Goal: Task Accomplishment & Management: Use online tool/utility

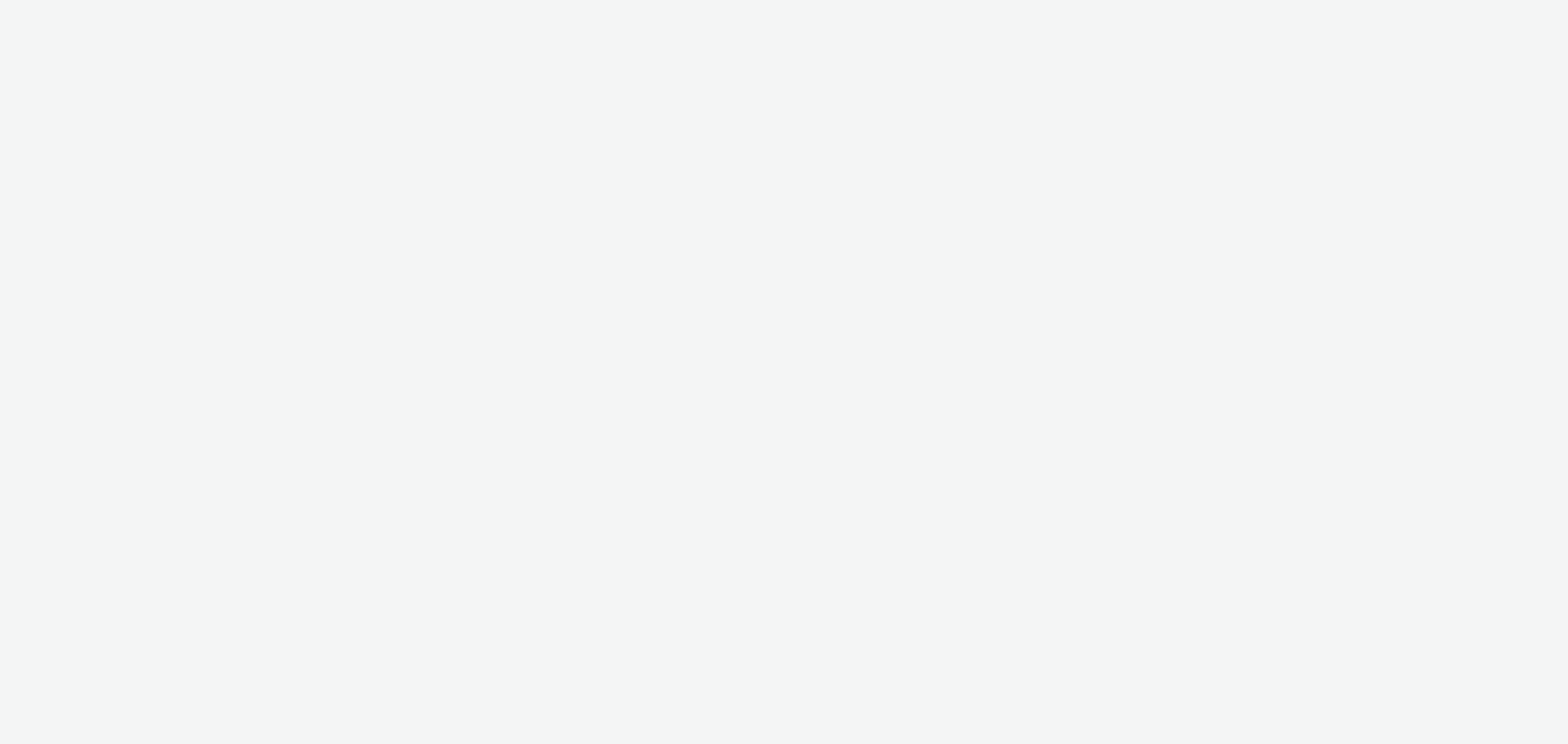
select select "08a58170-7f08-4922-abc8-b2d1eb407230"
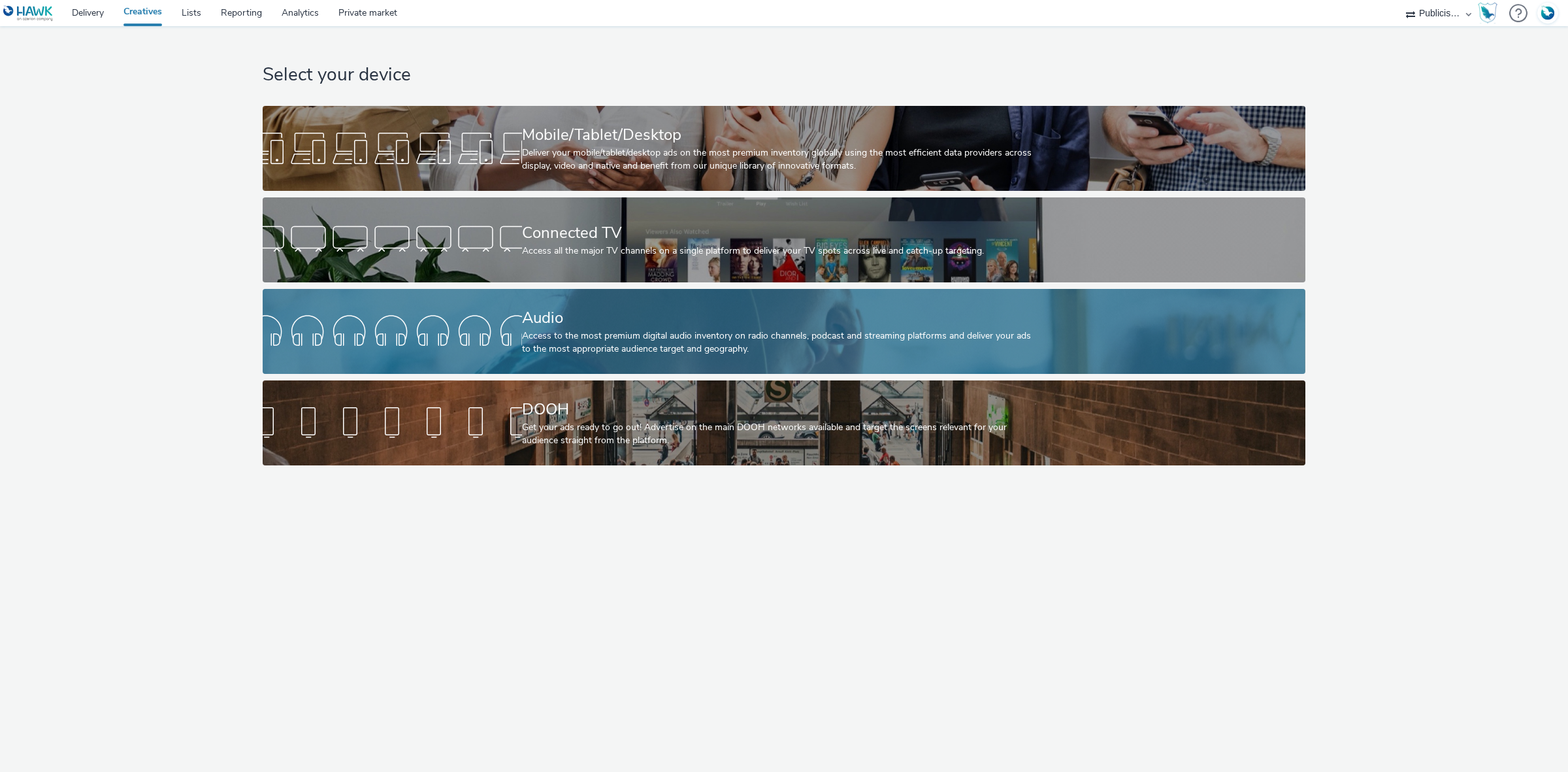
click at [591, 313] on div "Audio" at bounding box center [781, 318] width 519 height 23
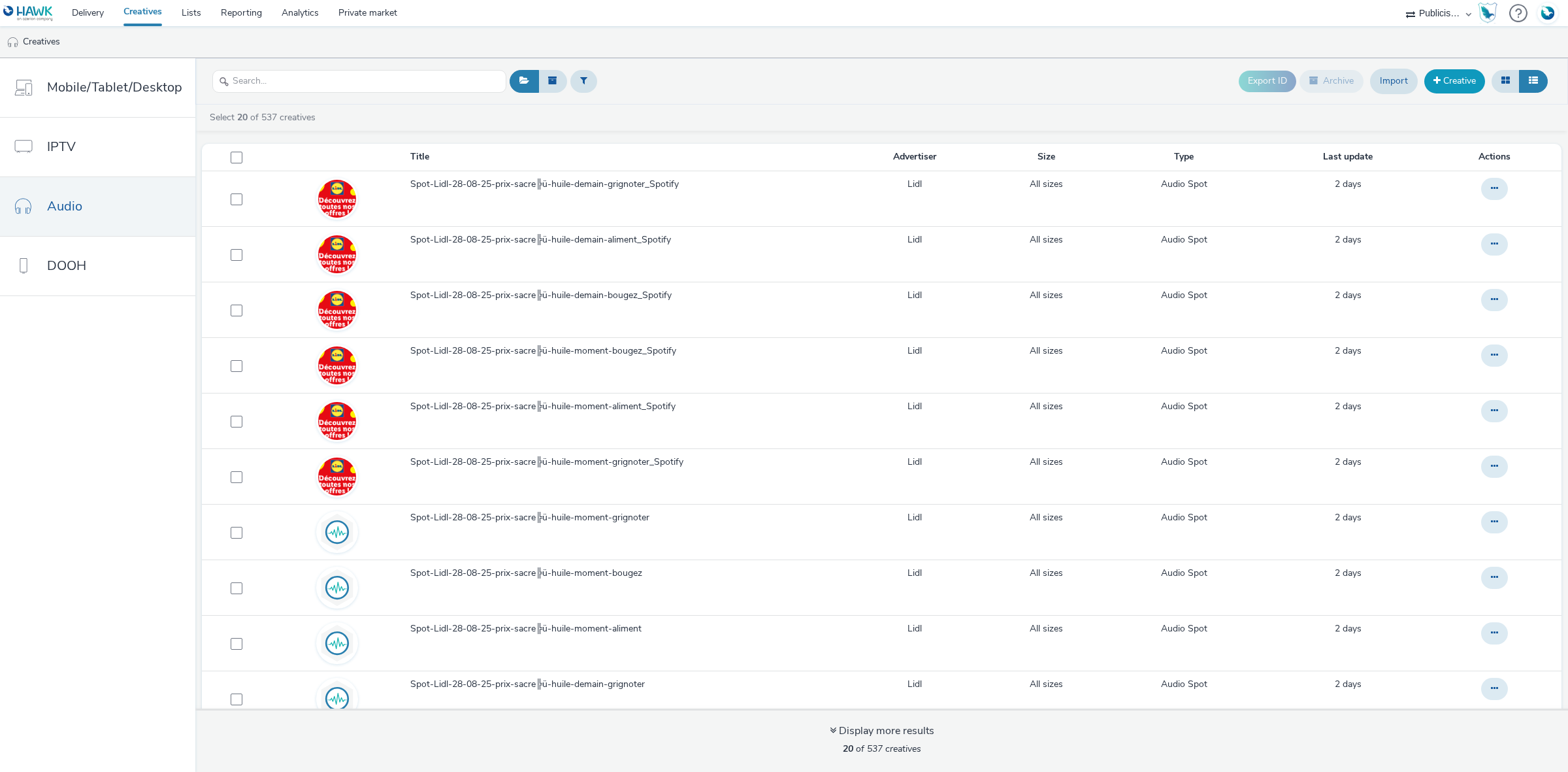
click at [1254, 84] on link "Creative" at bounding box center [1455, 81] width 61 height 23
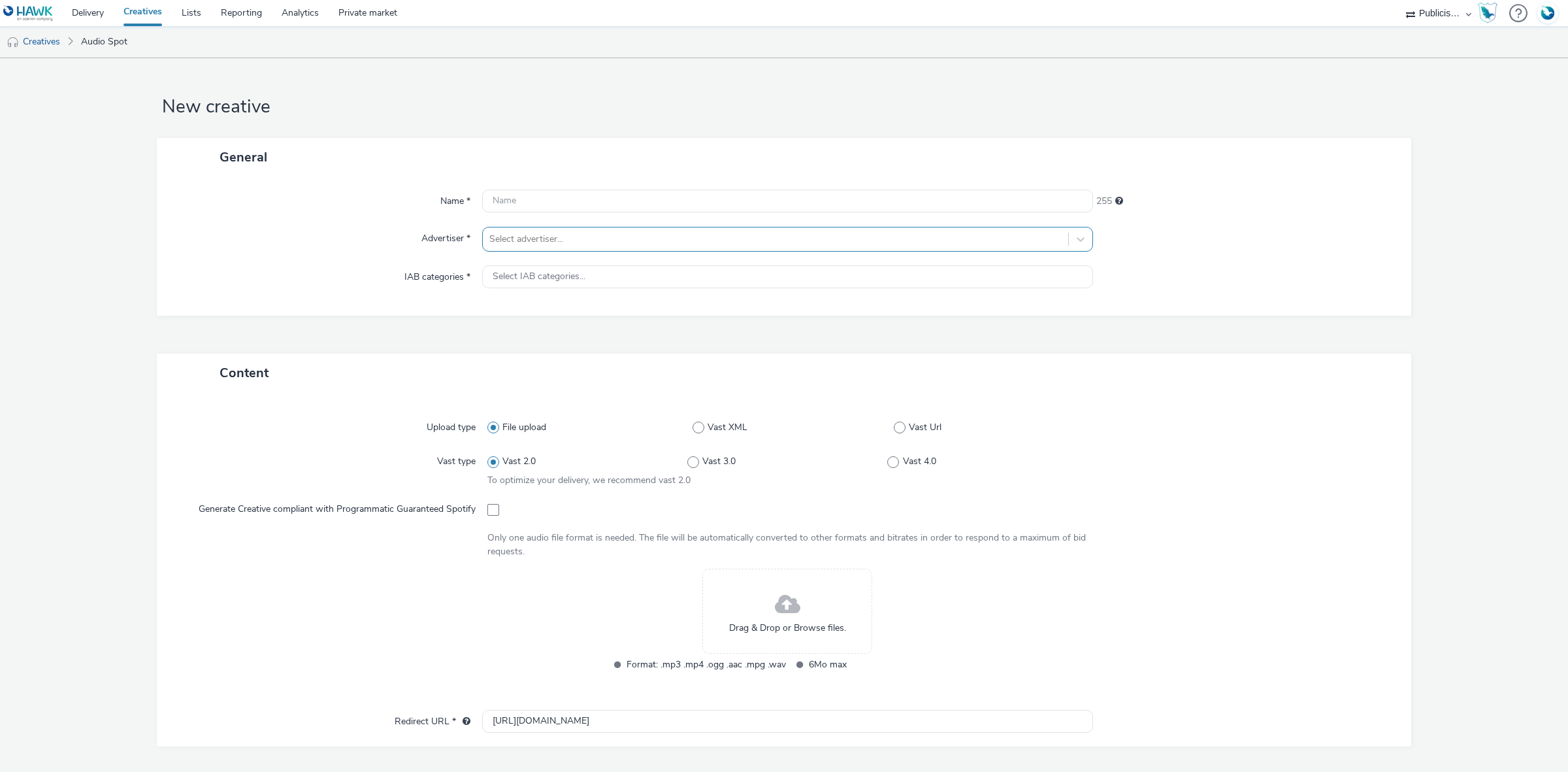
click at [567, 239] on div at bounding box center [776, 239] width 572 height 16
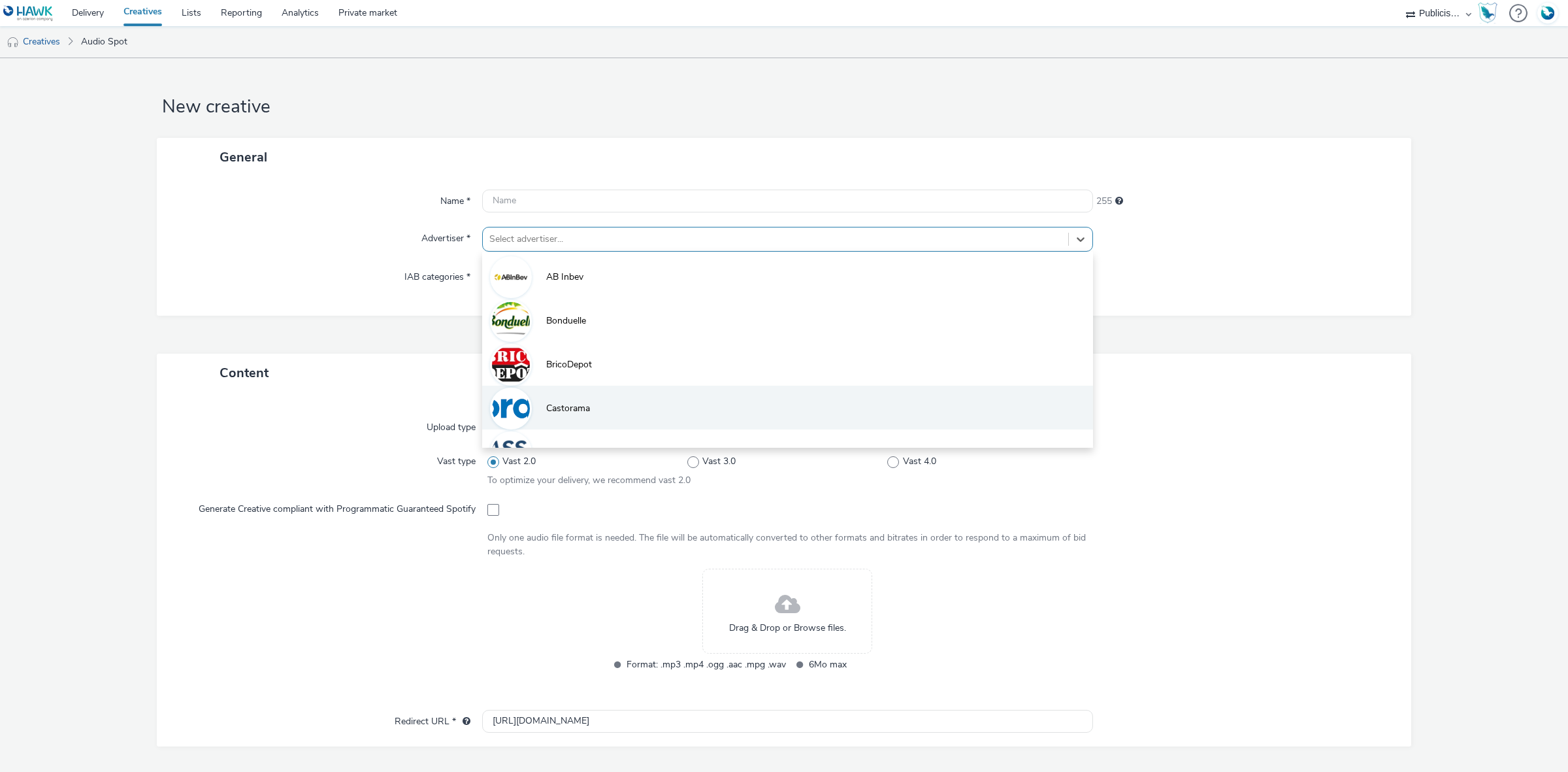
click at [609, 397] on li "Castorama" at bounding box center [787, 407] width 611 height 44
type input "[URL][DOMAIN_NAME]"
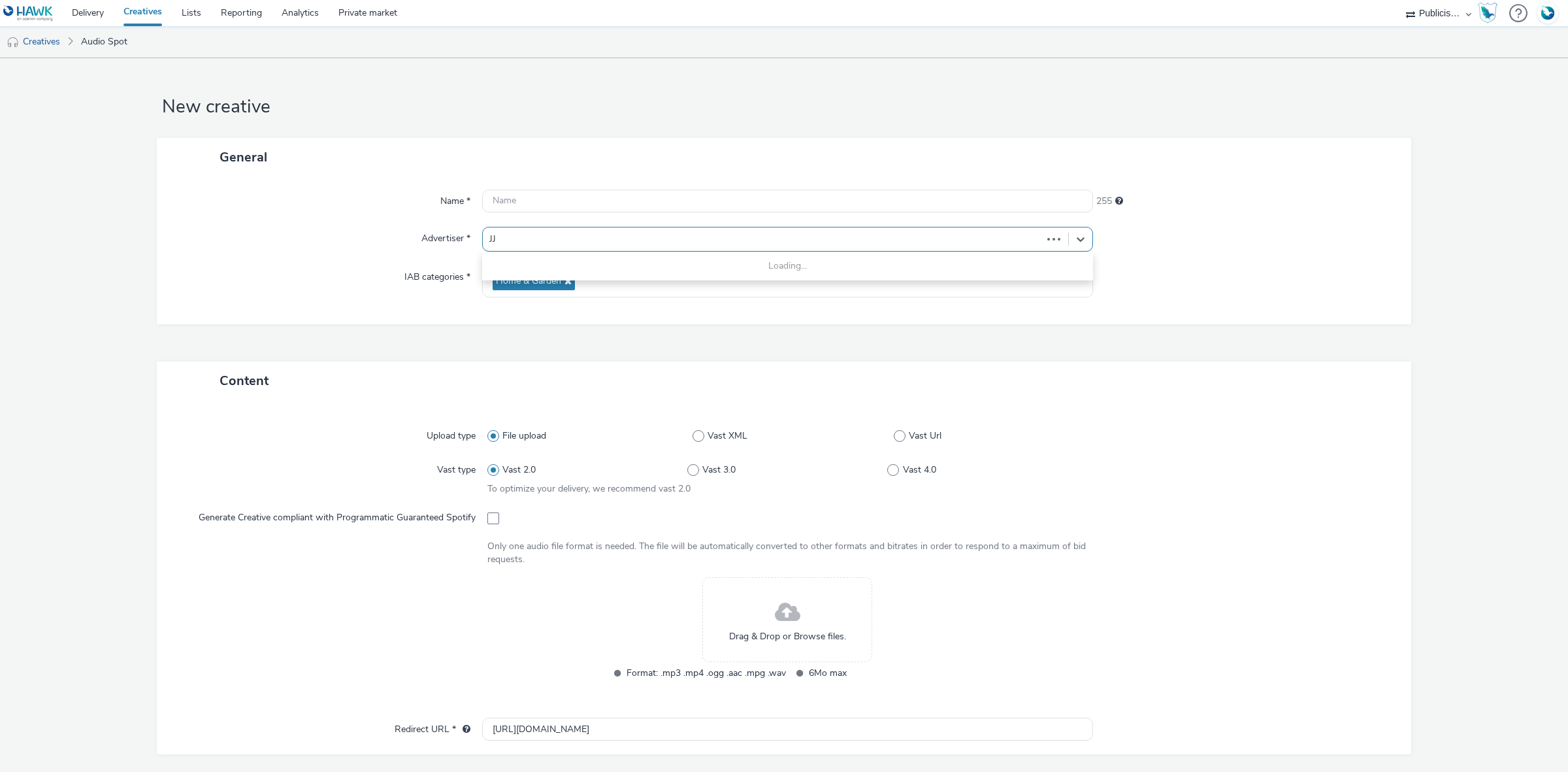
type input "J"
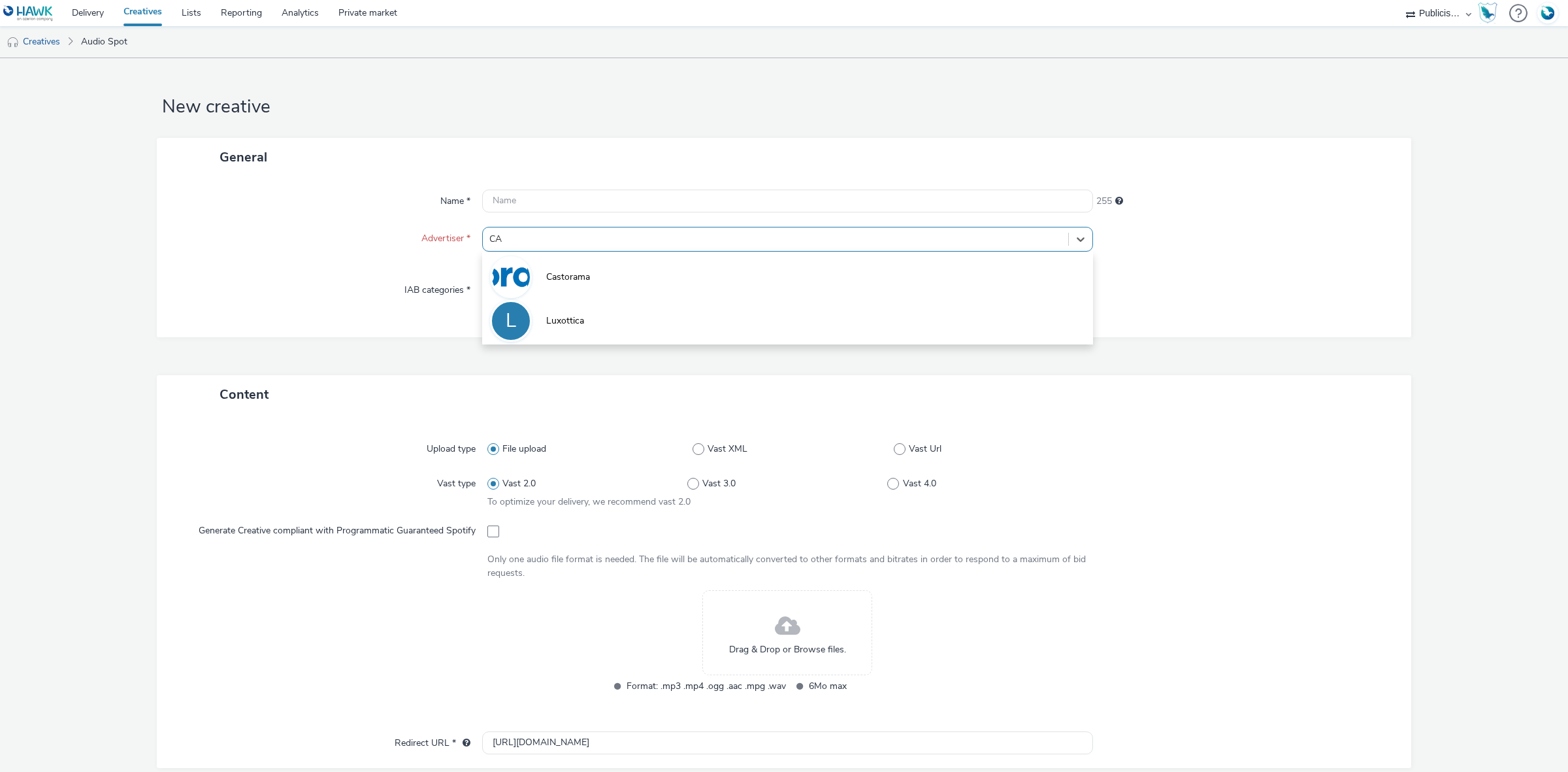
type input "CAS"
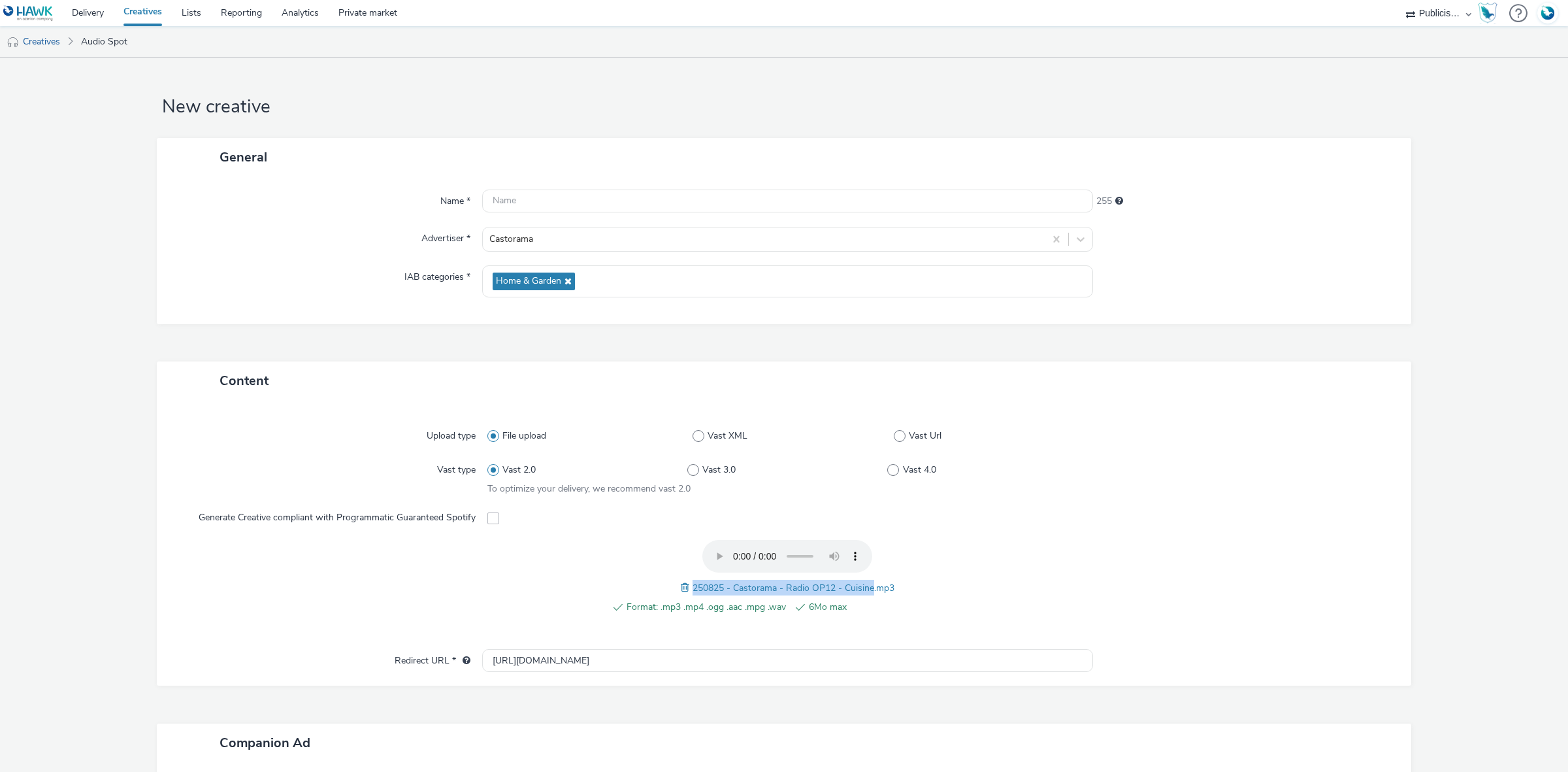
drag, startPoint x: 687, startPoint y: 588, endPoint x: 868, endPoint y: 595, distance: 181.1
click at [868, 595] on div "250825 - Castorama - Radio OP12 - Cuisine.mp3" at bounding box center [788, 587] width 214 height 16
copy span "250825 - Castorama - Radio OP12 - Cuisine"
click at [583, 201] on input "text" at bounding box center [787, 201] width 611 height 23
paste input "250825 - Castorama - Radio OP12 - Cuisine"
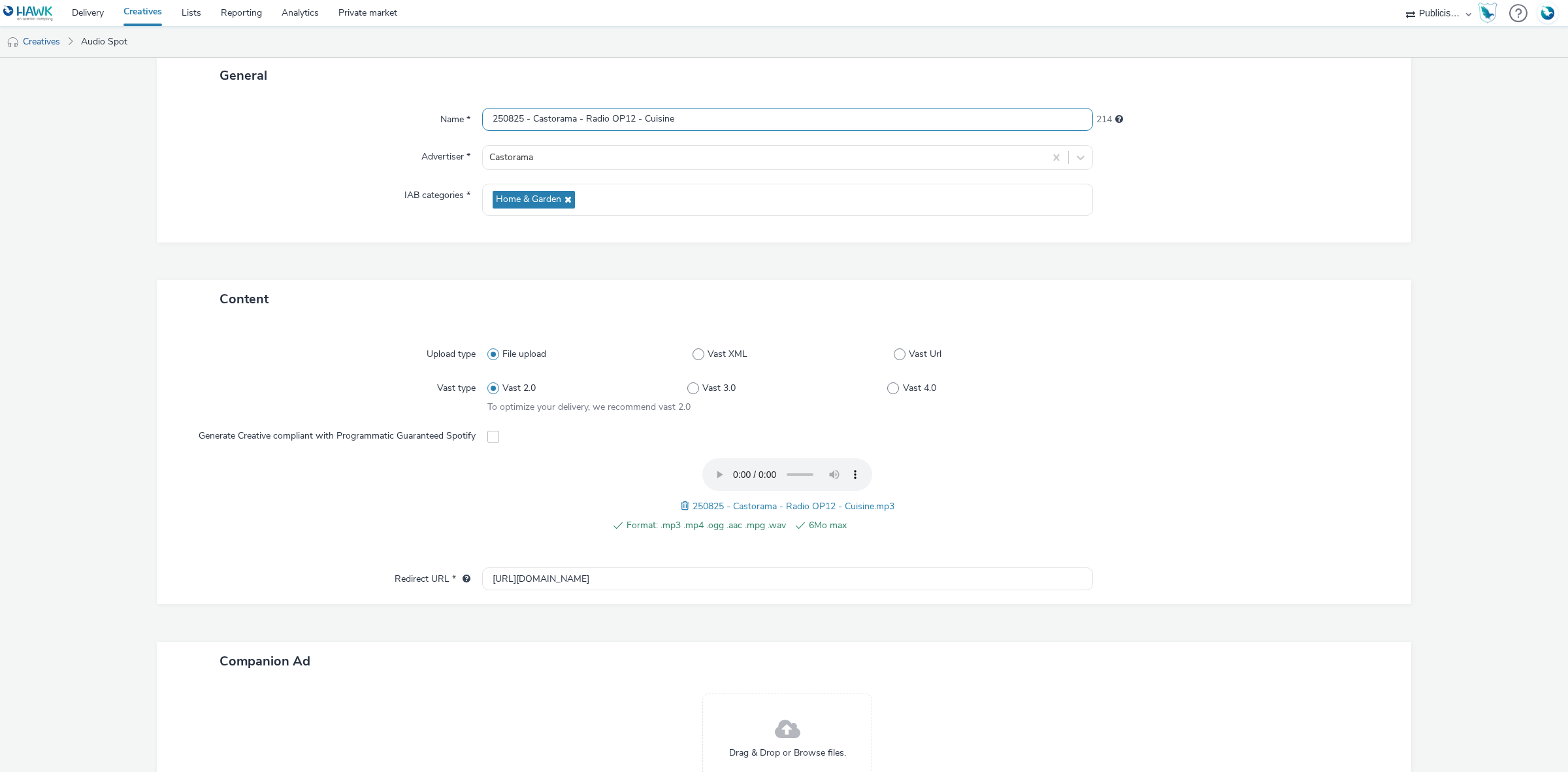
scroll to position [163, 0]
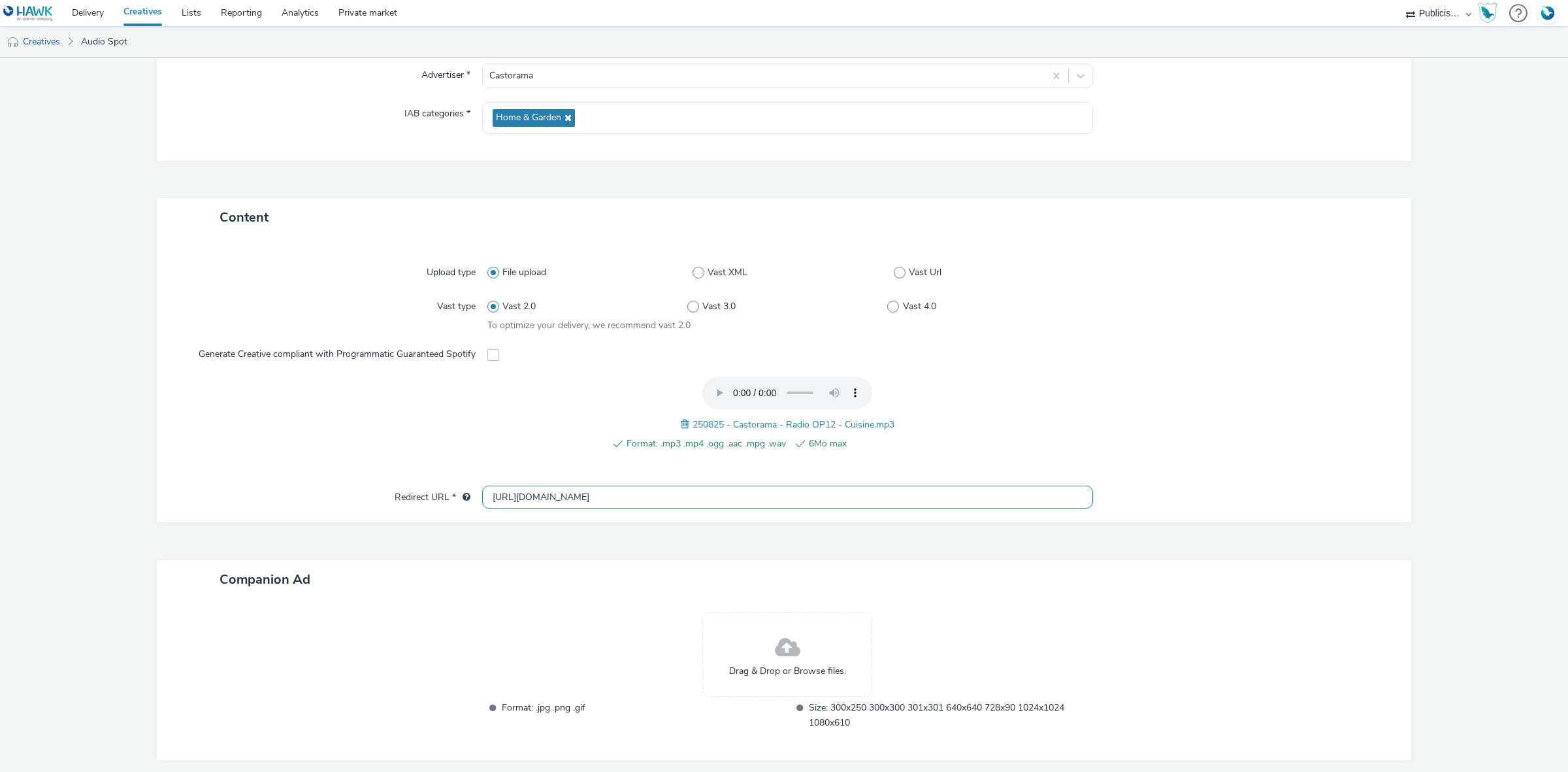
type input "250825 - Castorama - Radio OP12 - Cuisine"
click at [504, 494] on input "[URL][DOMAIN_NAME]" at bounding box center [787, 497] width 611 height 23
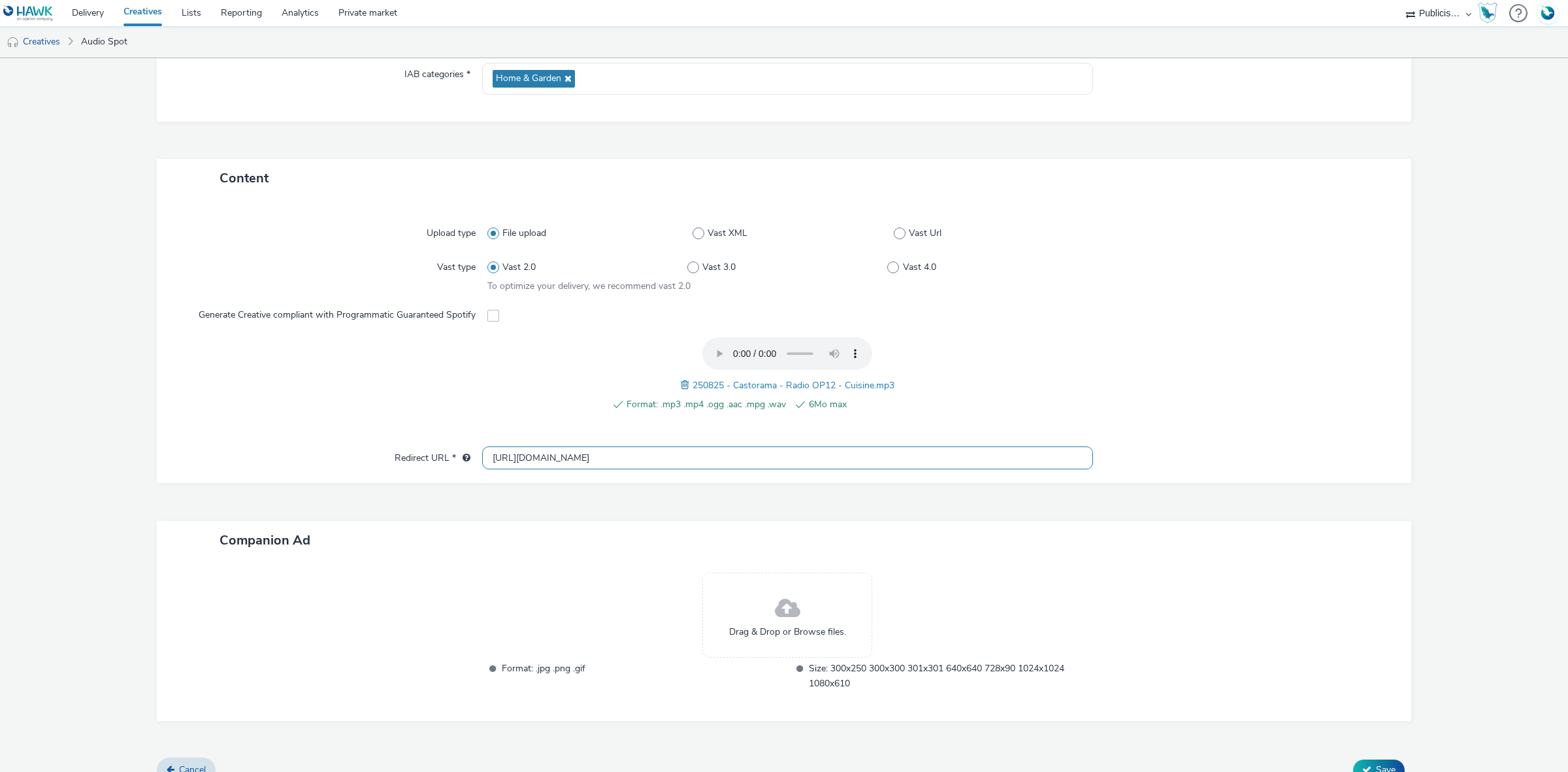
scroll to position [221, 0]
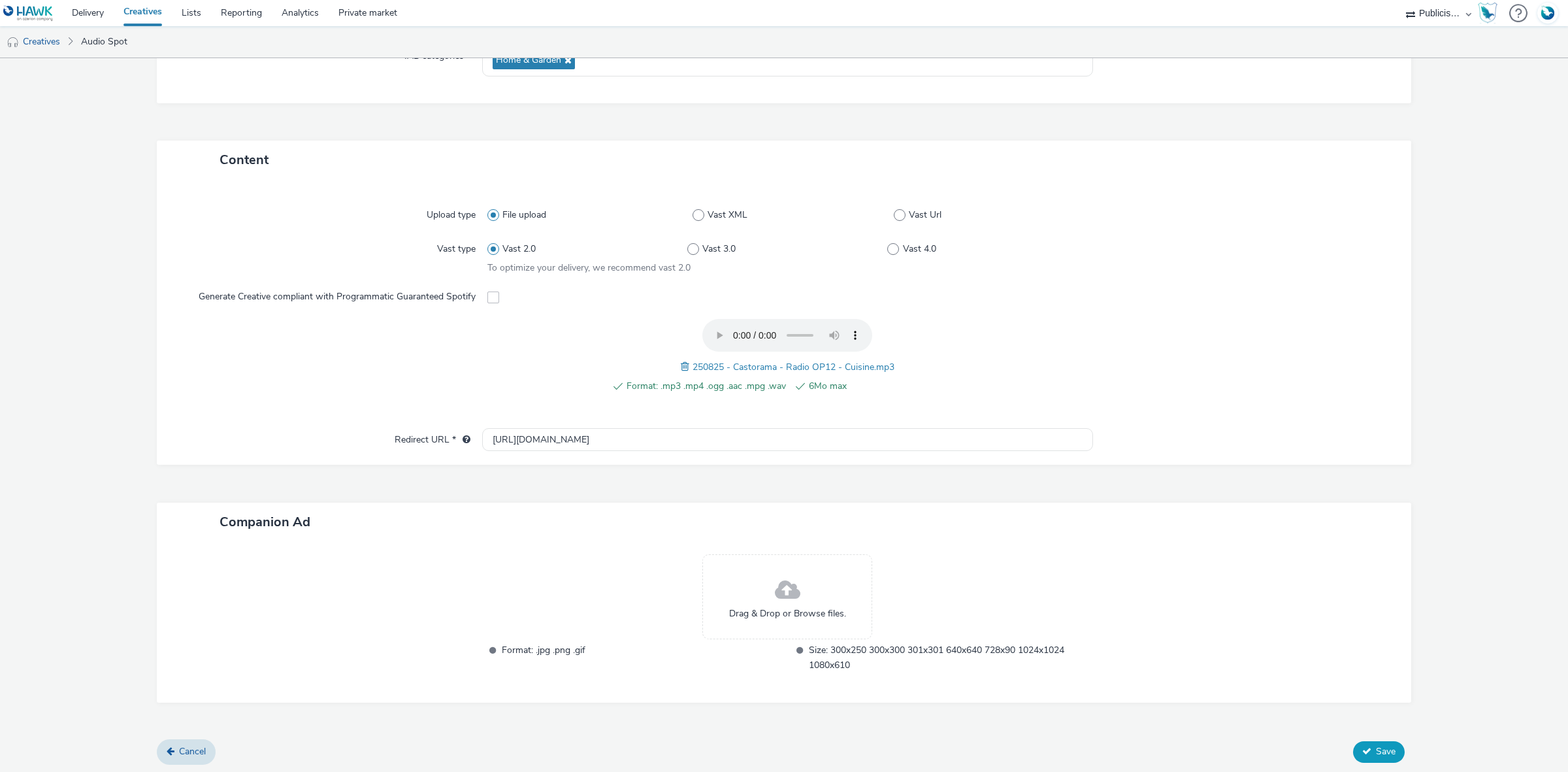
click at [1254, 595] on span "Save" at bounding box center [1386, 751] width 20 height 12
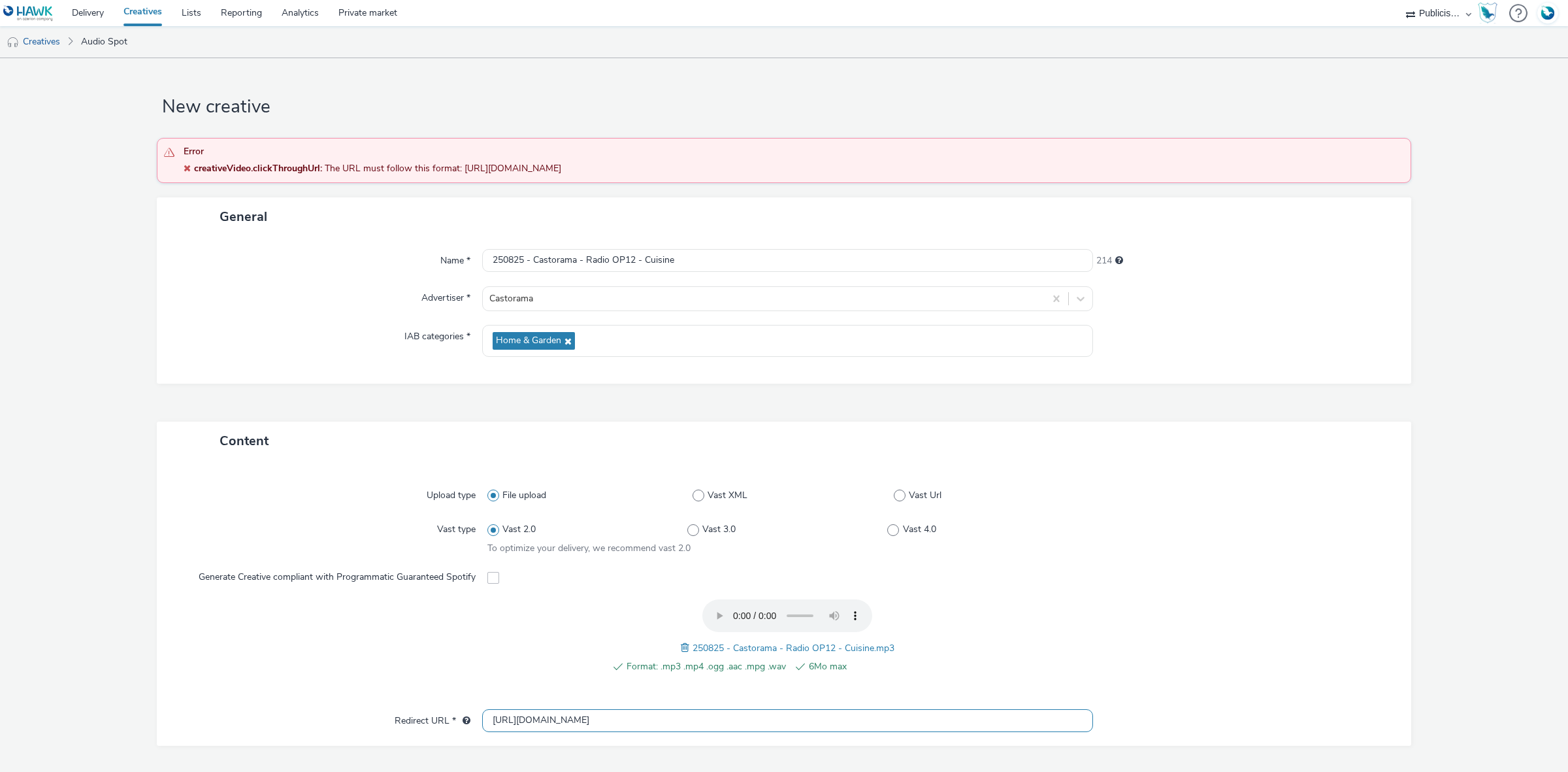
click at [508, 595] on input "httpS://castorama.fr" at bounding box center [787, 720] width 611 height 23
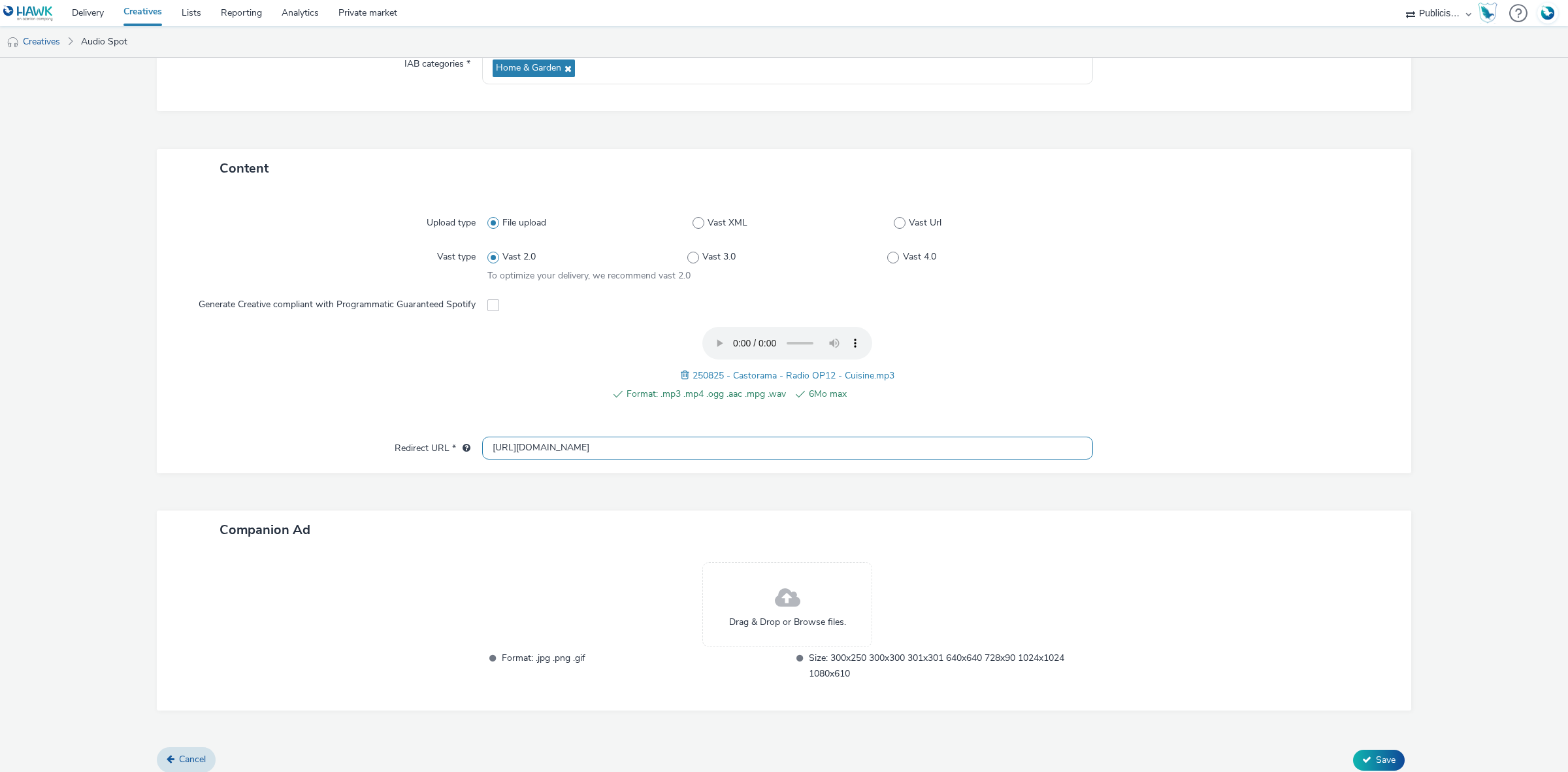
scroll to position [281, 0]
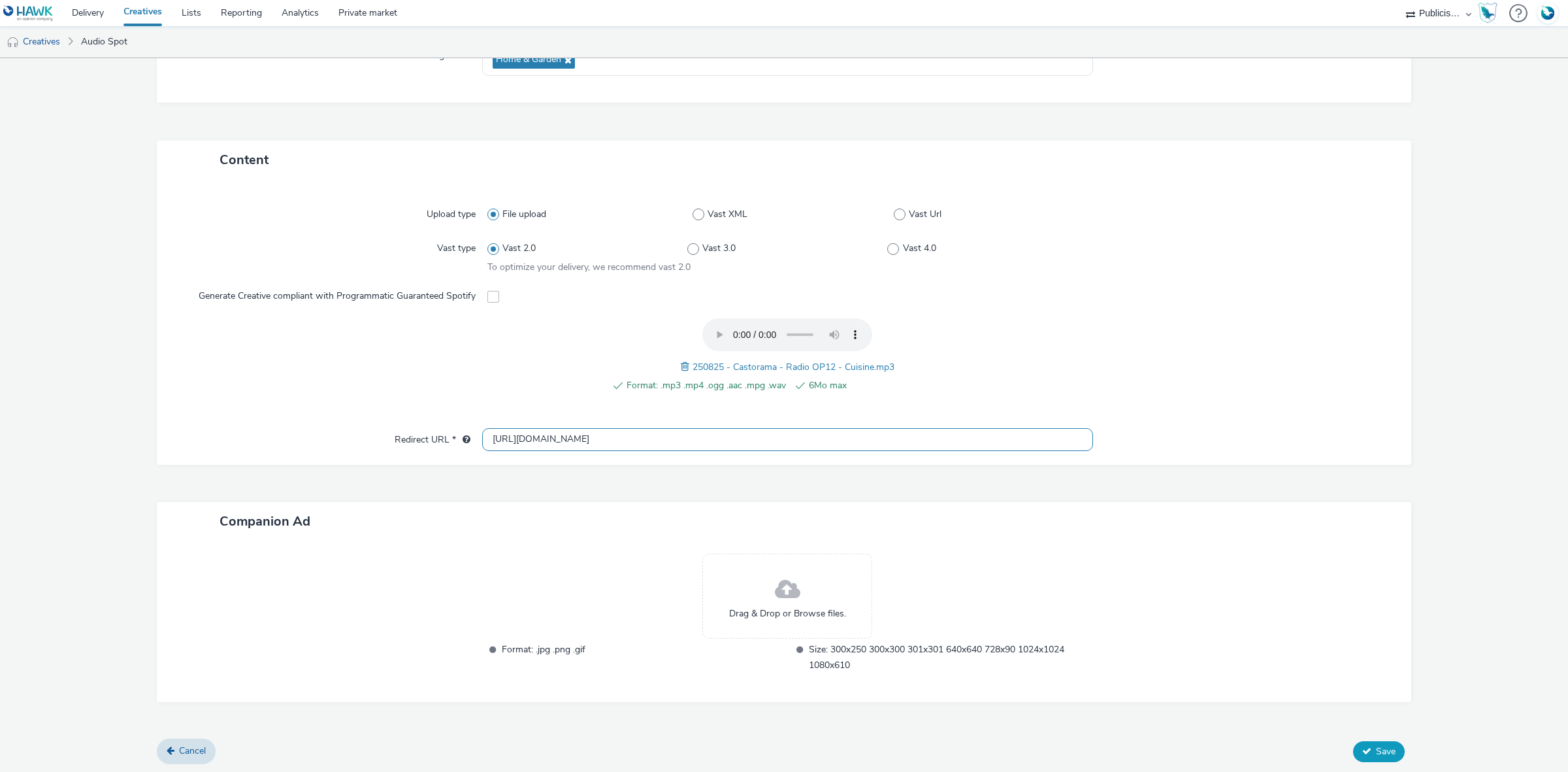
type input "https://castorama.fr"
click at [1254, 595] on span "Save" at bounding box center [1386, 751] width 20 height 12
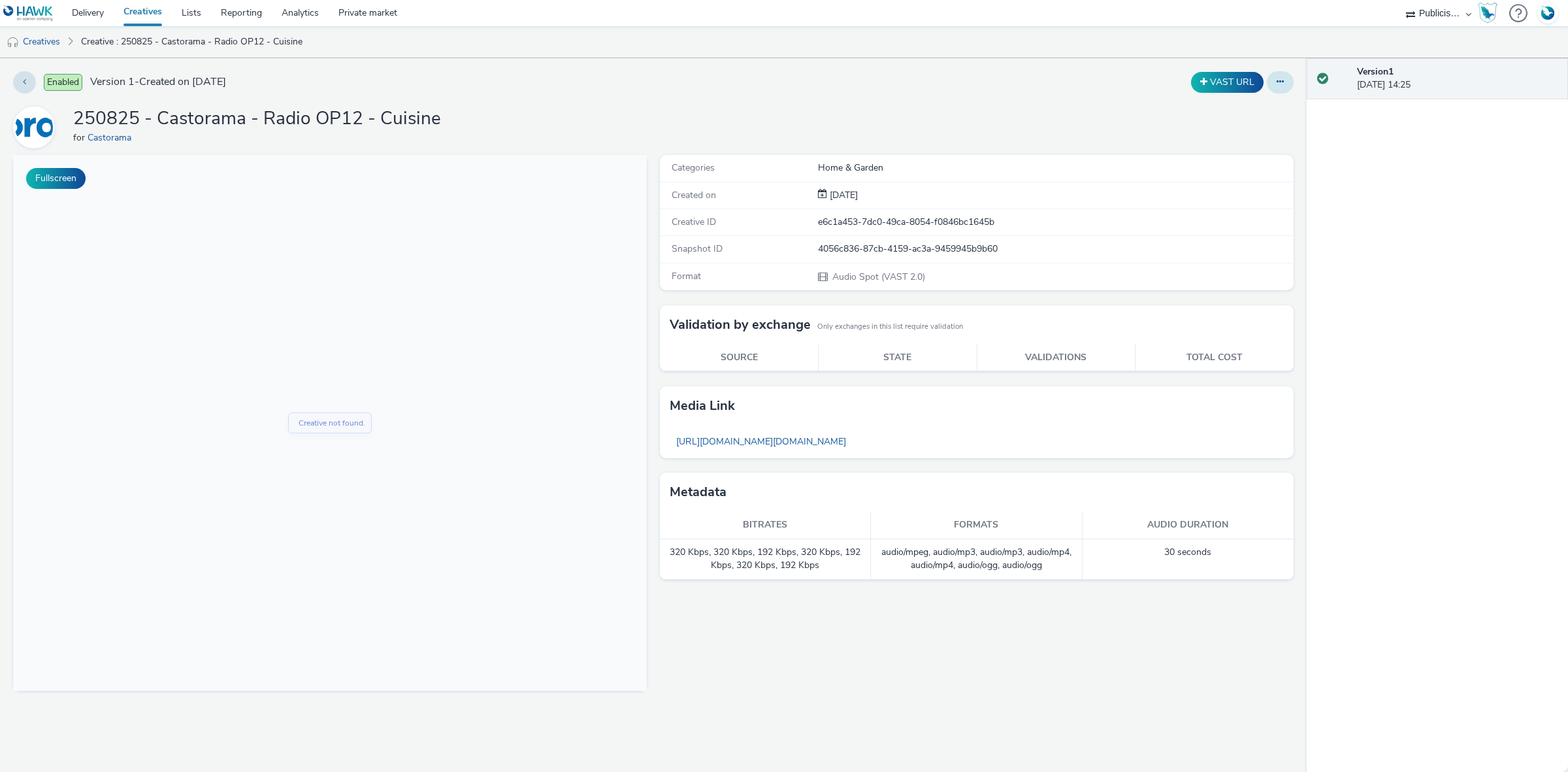
click at [1254, 88] on button at bounding box center [1280, 83] width 27 height 23
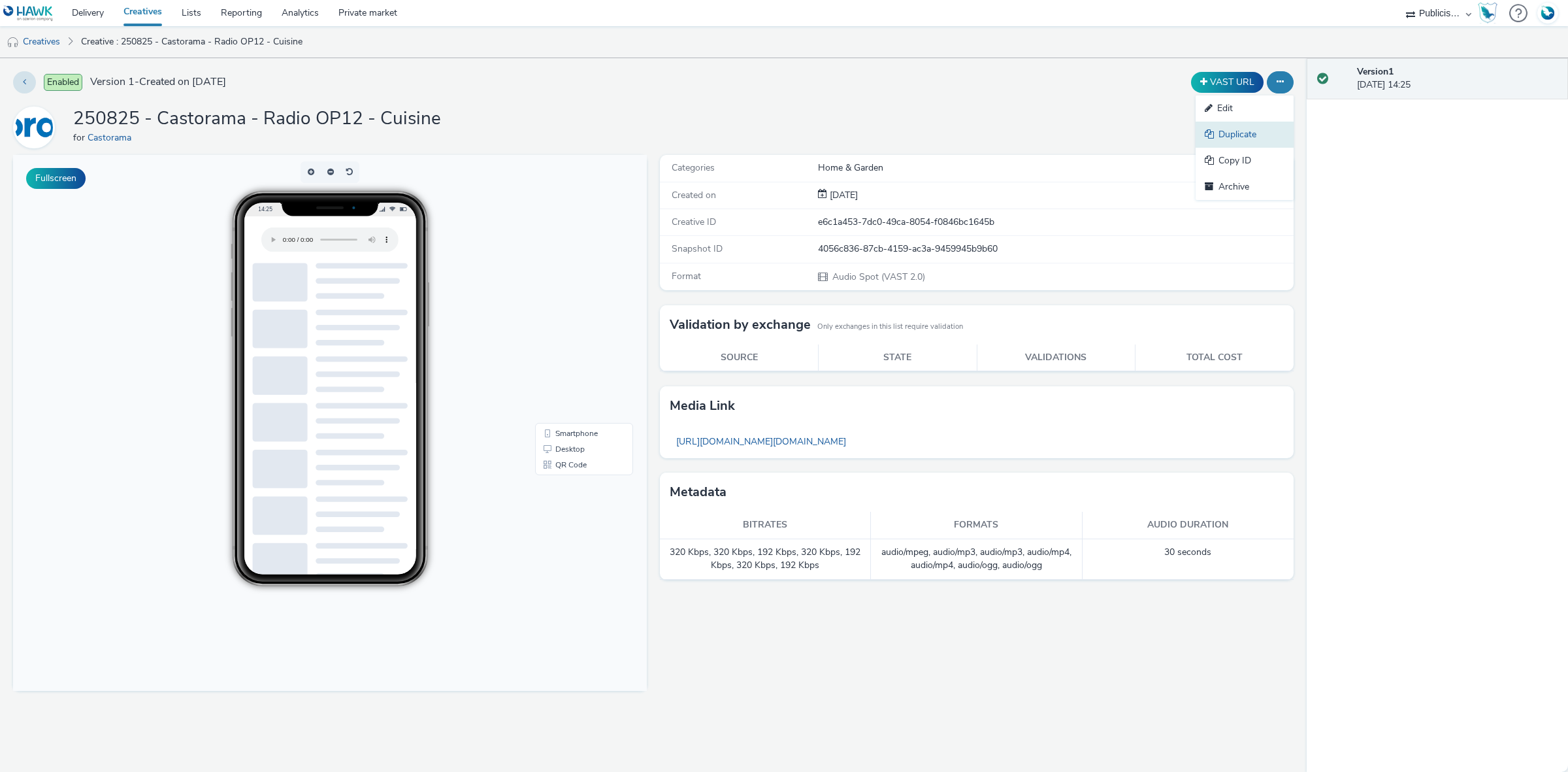
click at [1254, 127] on link "Duplicate" at bounding box center [1245, 134] width 98 height 26
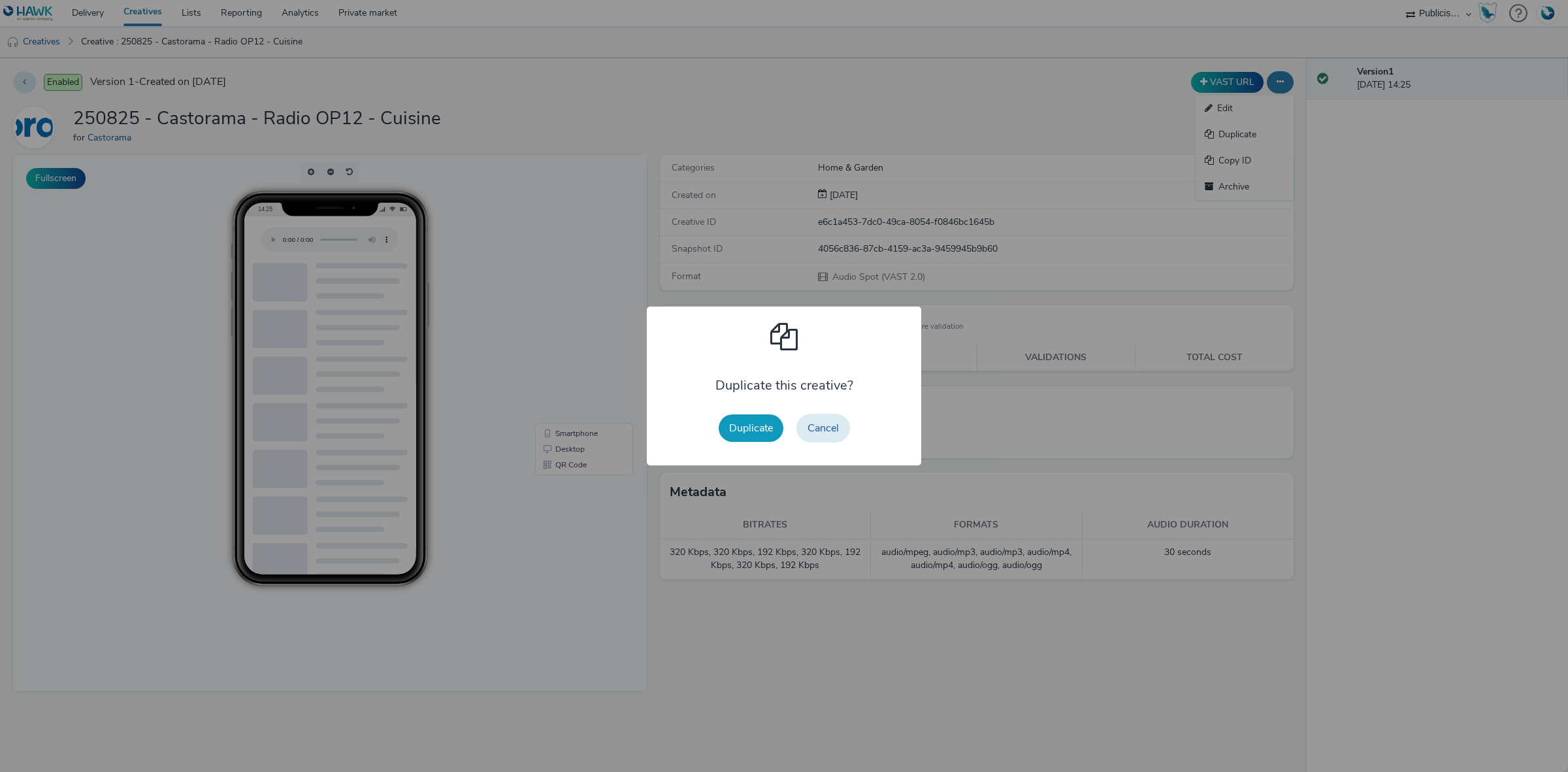
click at [739, 420] on button "Duplicate" at bounding box center [751, 428] width 65 height 27
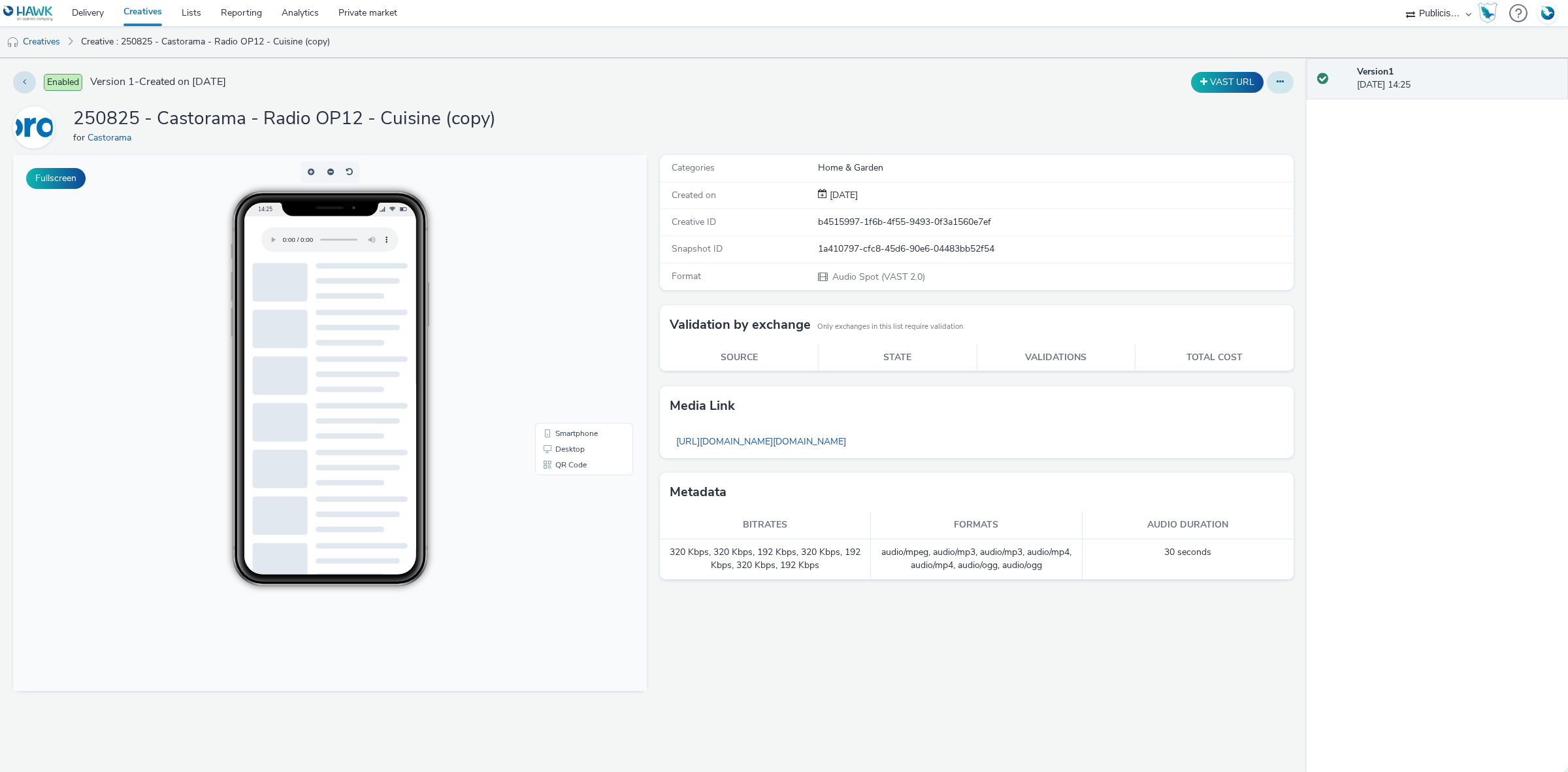
click at [1254, 93] on button at bounding box center [1280, 83] width 27 height 23
click at [1254, 112] on link "Edit" at bounding box center [1245, 108] width 98 height 26
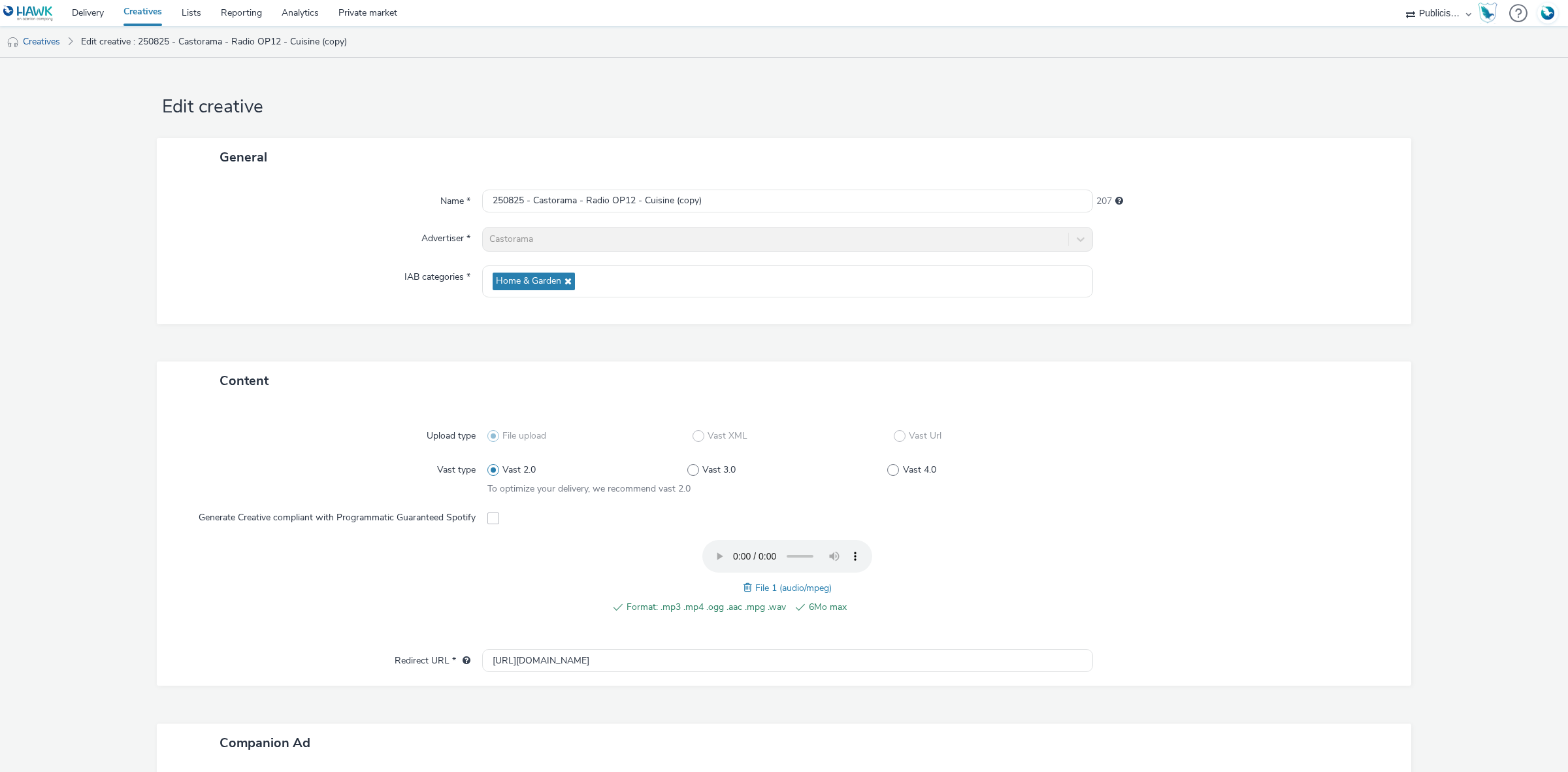
click at [743, 592] on span at bounding box center [749, 587] width 12 height 14
drag, startPoint x: 674, startPoint y: 585, endPoint x: 880, endPoint y: 585, distance: 206.0
click at [880, 585] on span "250825 - Castorama - Radio OP12 - [PERSON_NAME].mp3" at bounding box center [793, 587] width 246 height 12
copy span "250825 - Castorama - Radio OP12 - Laine de verre"
drag, startPoint x: 704, startPoint y: 203, endPoint x: 482, endPoint y: 210, distance: 222.1
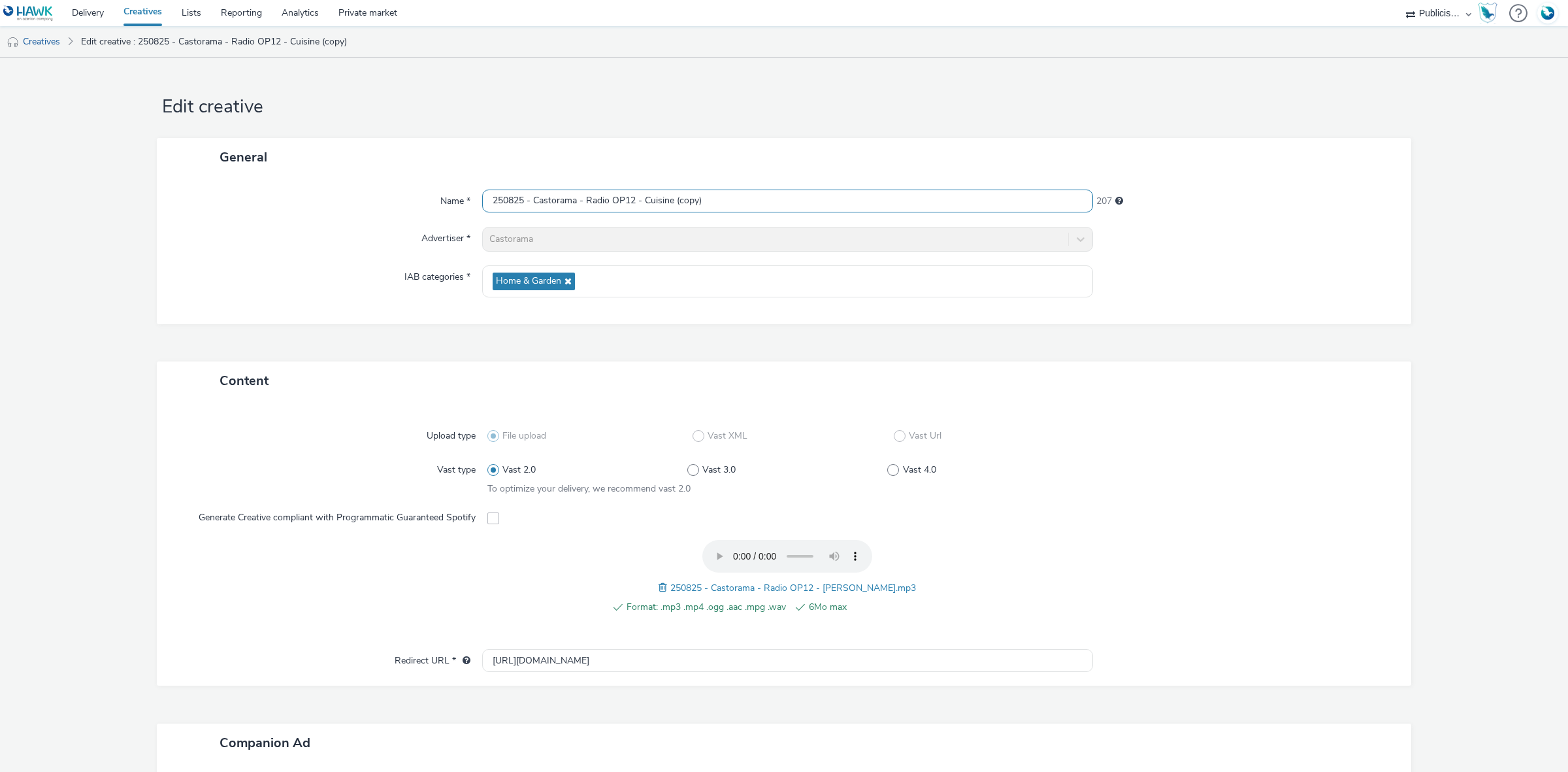
click at [482, 210] on input "250825 - Castorama - Radio OP12 - Cuisine (copy)" at bounding box center [787, 201] width 611 height 23
paste input "Laine de verre"
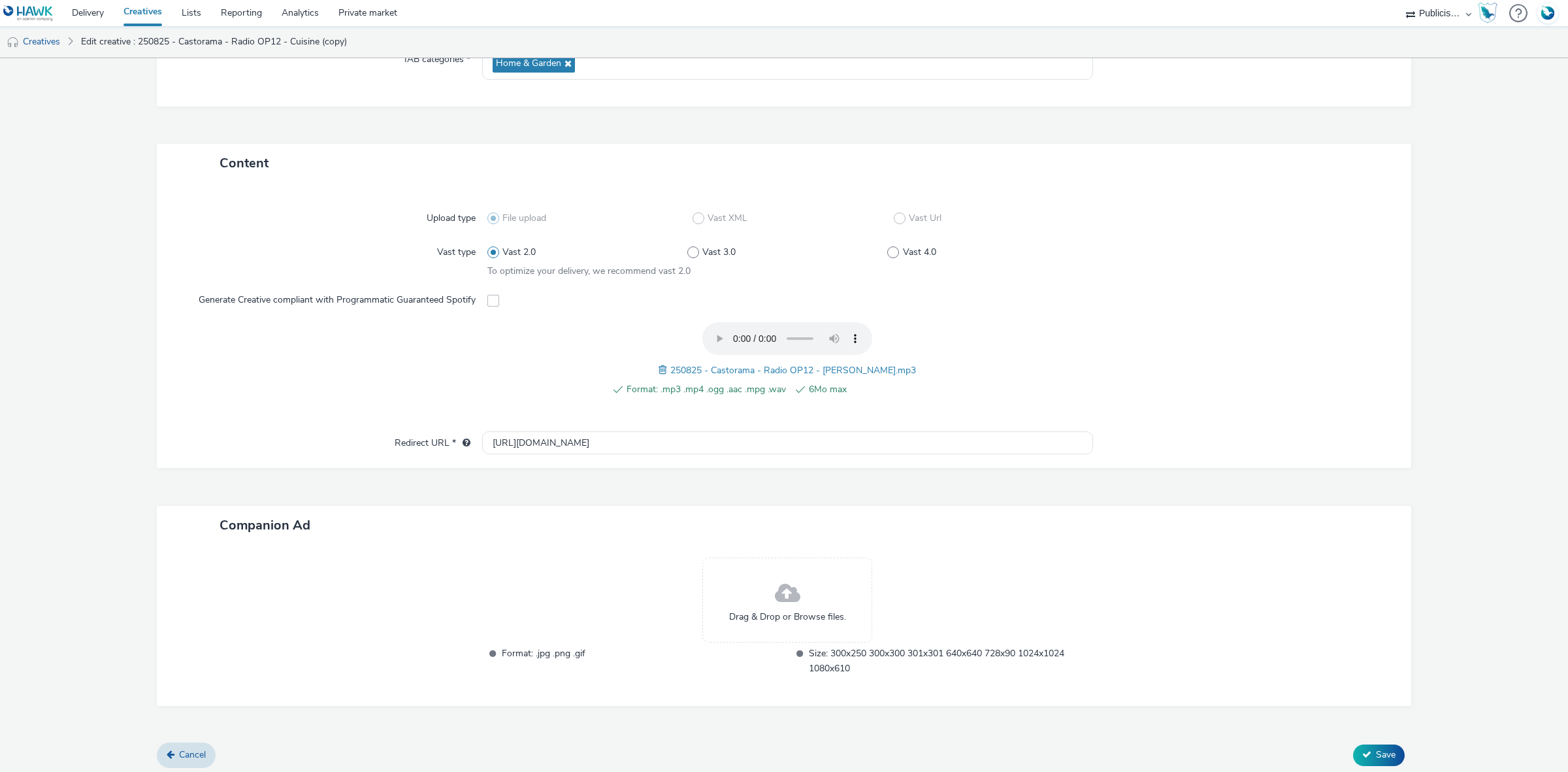
scroll to position [221, 0]
type input "250825 - Castorama - Radio OP12 - Laine de verre"
click at [1254, 595] on button "Save" at bounding box center [1379, 752] width 52 height 21
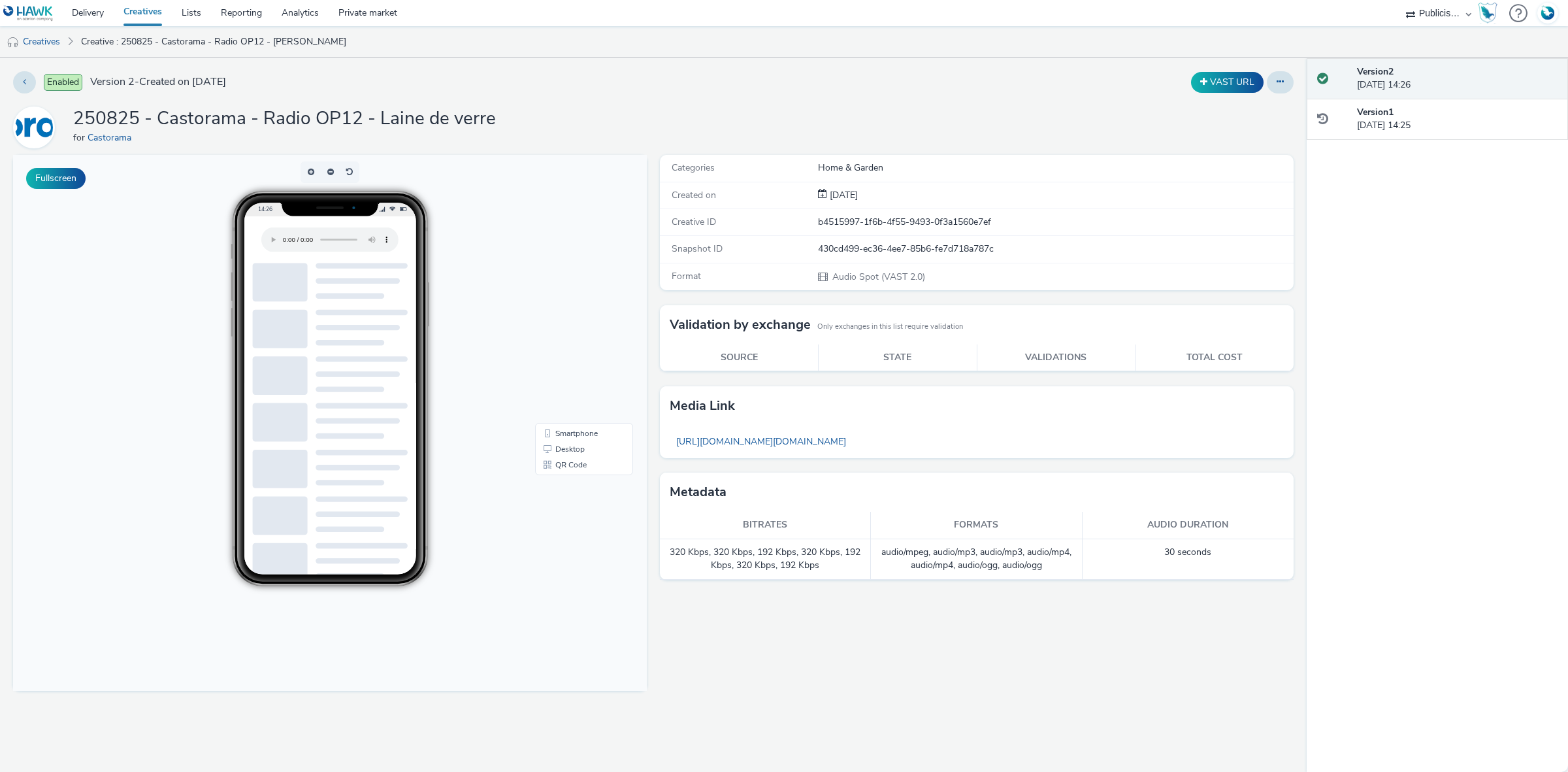
click at [139, 10] on link "Creatives" at bounding box center [142, 13] width 58 height 26
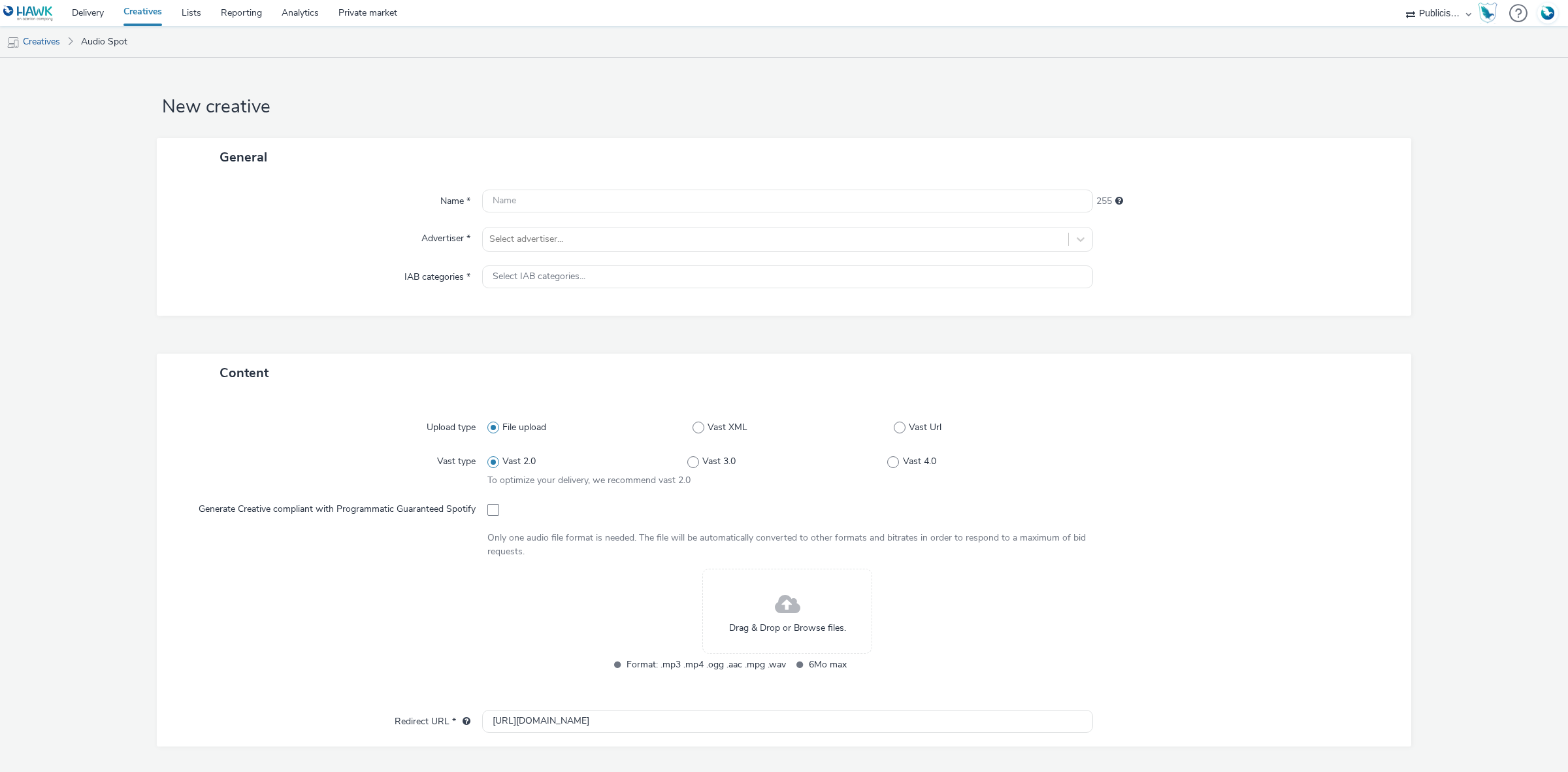
select select "08a58170-7f08-4922-abc8-b2d1eb407230"
click at [491, 511] on span at bounding box center [493, 510] width 12 height 12
checkbox input "true"
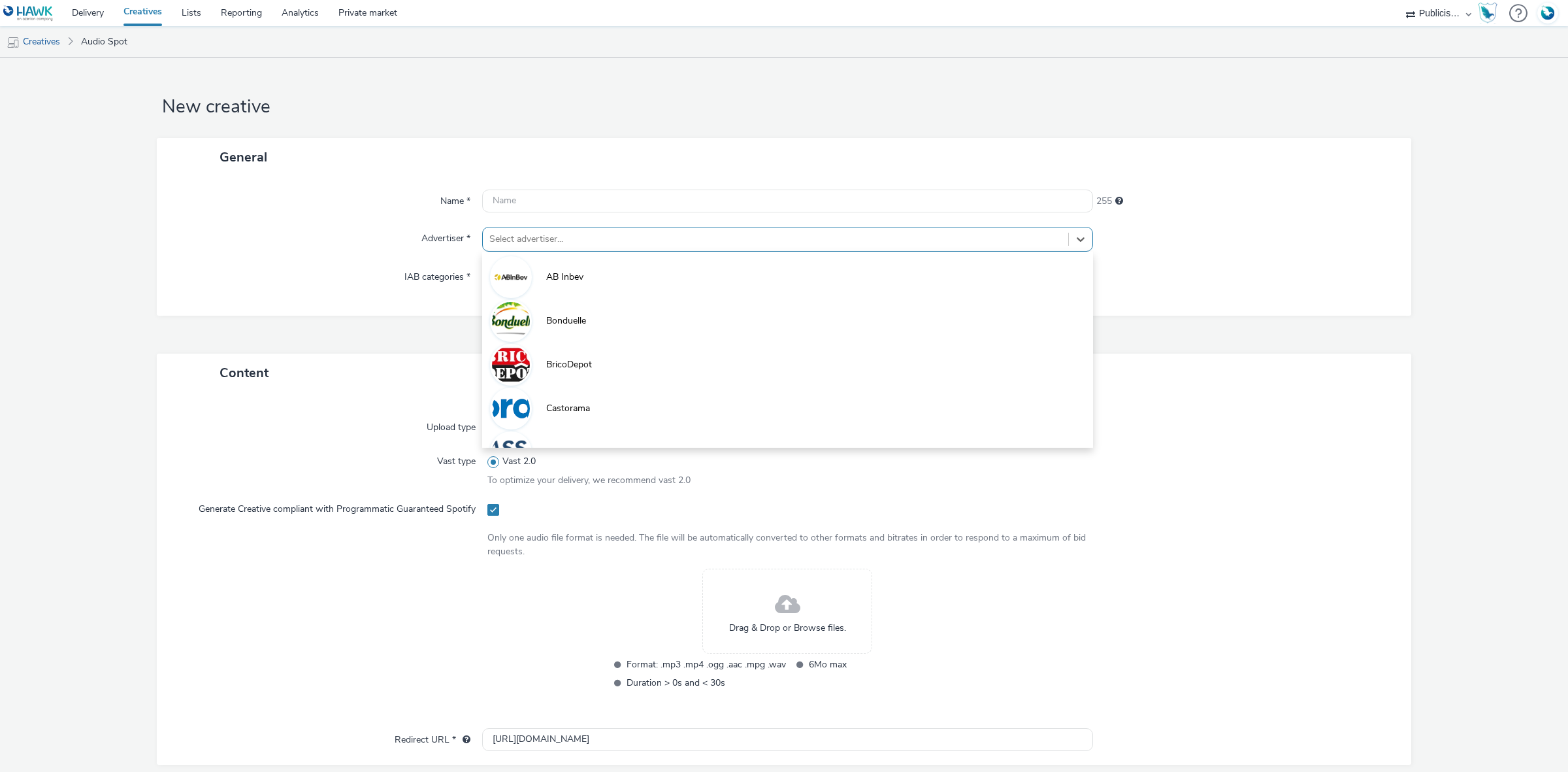
click at [520, 232] on div at bounding box center [776, 239] width 572 height 16
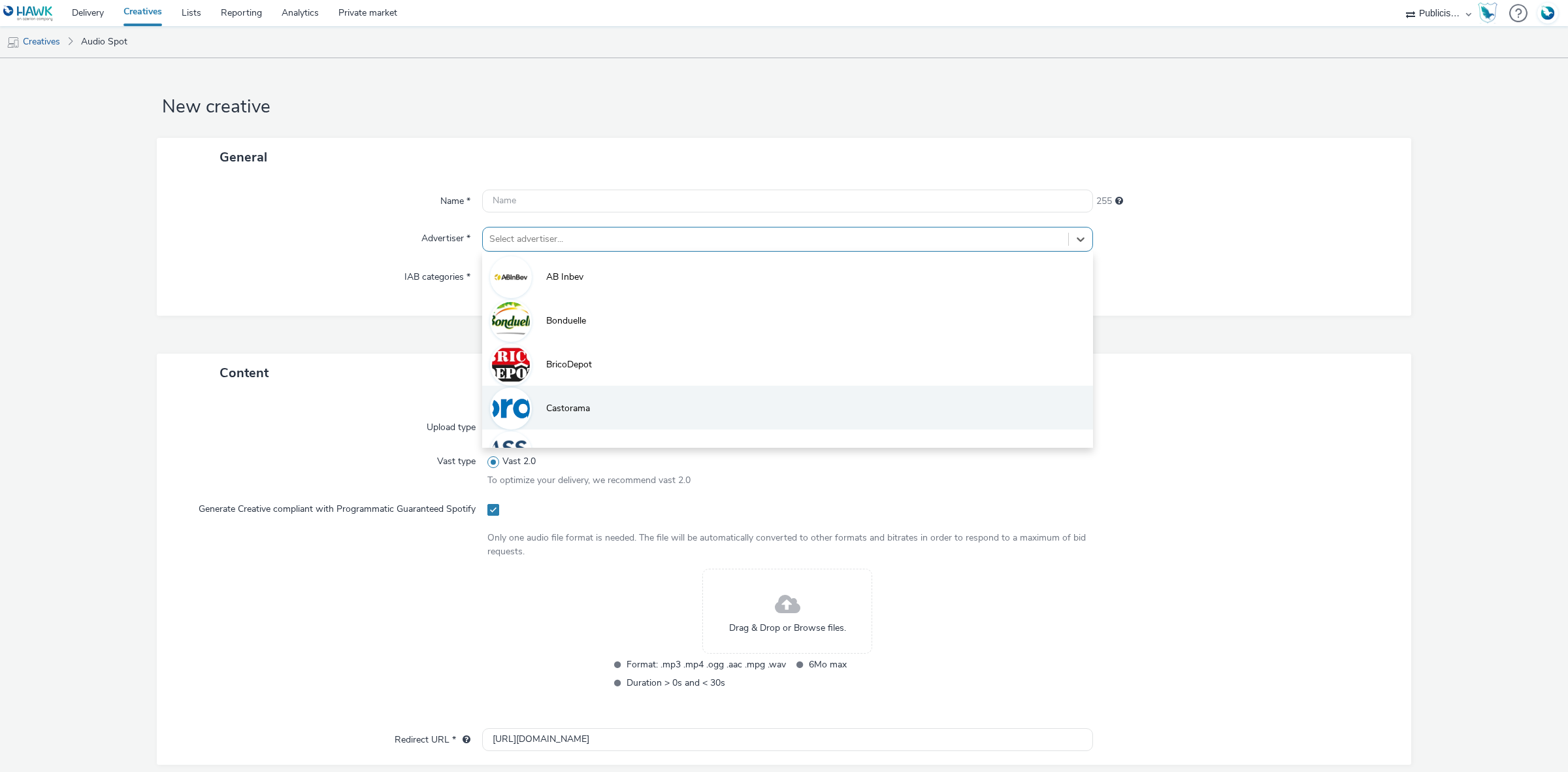
click at [560, 397] on li "Castorama" at bounding box center [787, 407] width 611 height 44
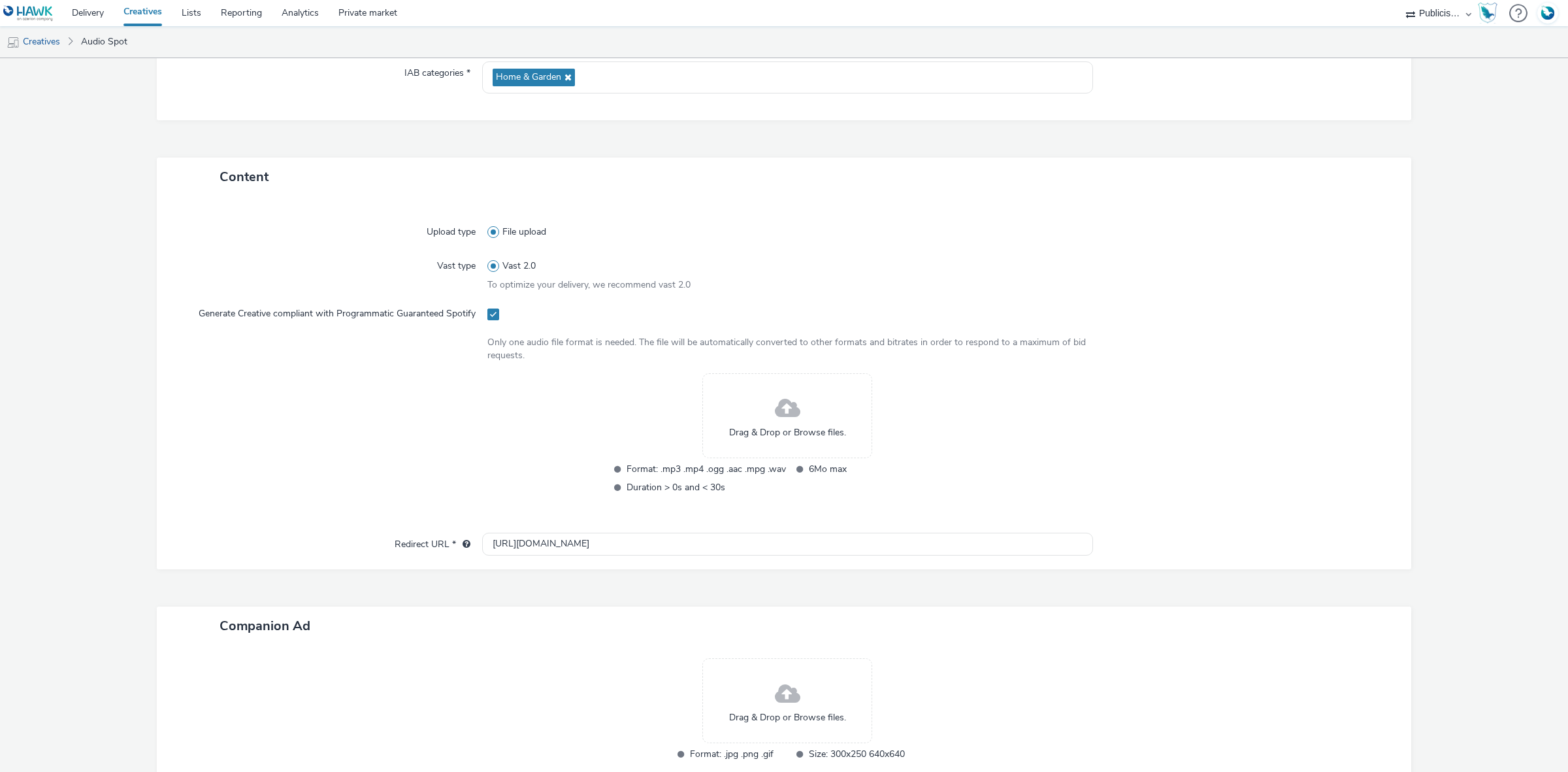
scroll to position [245, 0]
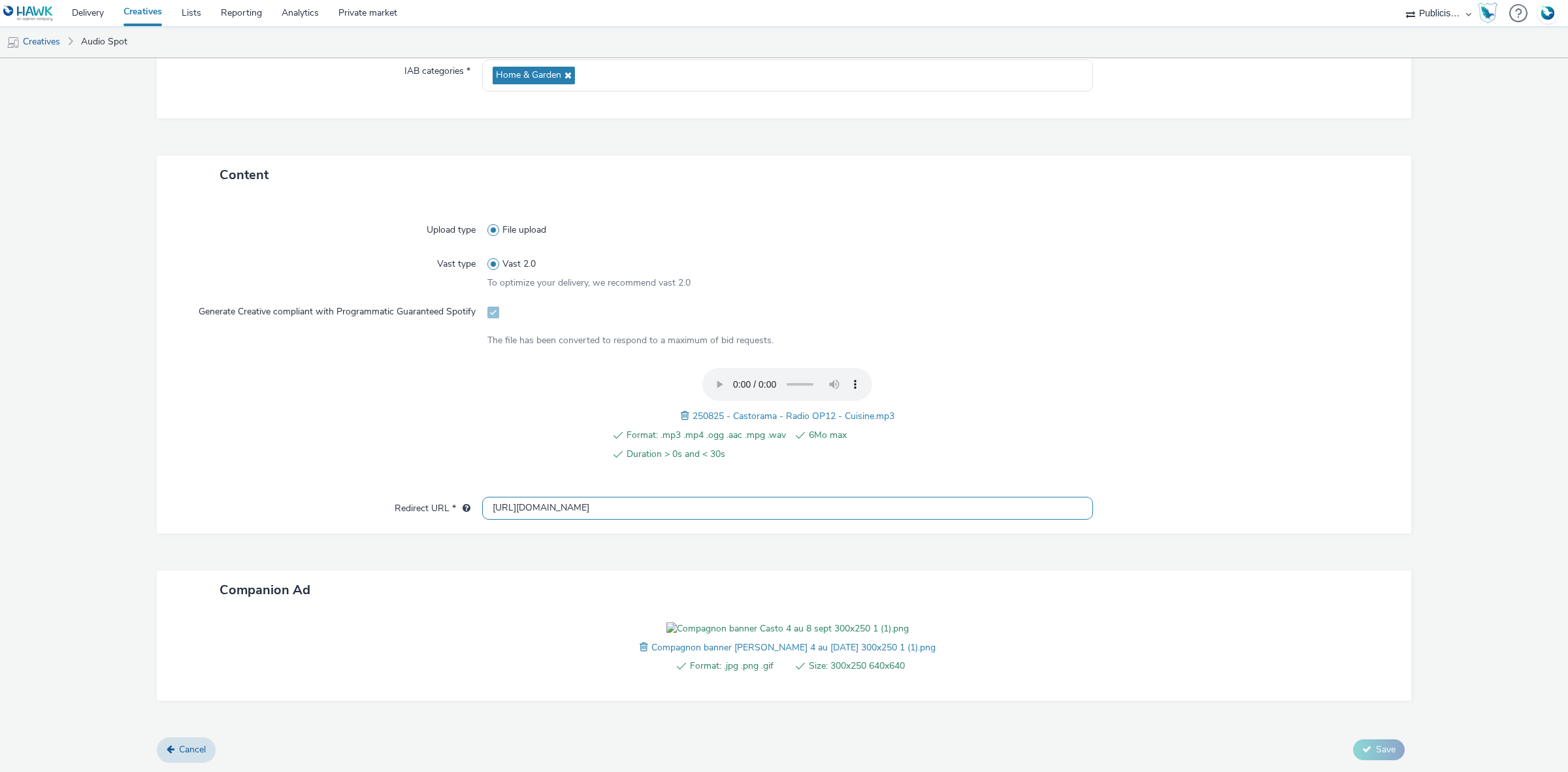
drag, startPoint x: 583, startPoint y: 466, endPoint x: 487, endPoint y: 468, distance: 96.0
click at [487, 496] on input "[URL][DOMAIN_NAME]" at bounding box center [787, 508] width 611 height 23
paste input "s://[DOMAIN_NAME][URL][DOMAIN_NAME]°12-audio-digital.[DATE]&utm_content=spotify"
type input "[URL][DOMAIN_NAME][DOMAIN_NAME]°12-audio-digital.[DATE]&utm_content=spotify"
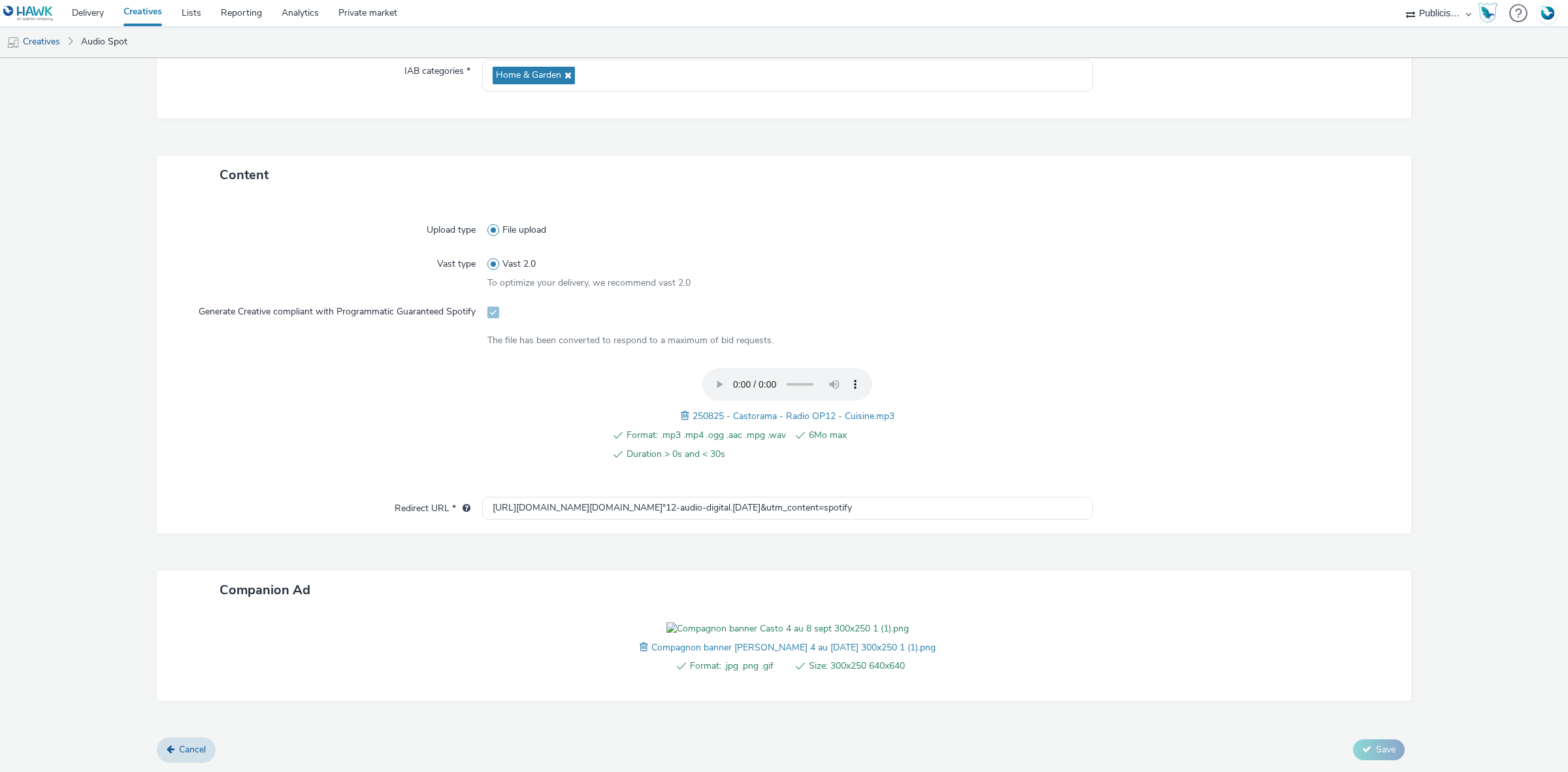
scroll to position [0, 0]
drag, startPoint x: 687, startPoint y: 377, endPoint x: 867, endPoint y: 374, distance: 180.0
click at [867, 410] on span "250825 - Castorama - Radio OP12 - Cuisine.mp3" at bounding box center [794, 416] width 202 height 12
copy span "250825 - Castorama - Radio OP12 - Cuisine"
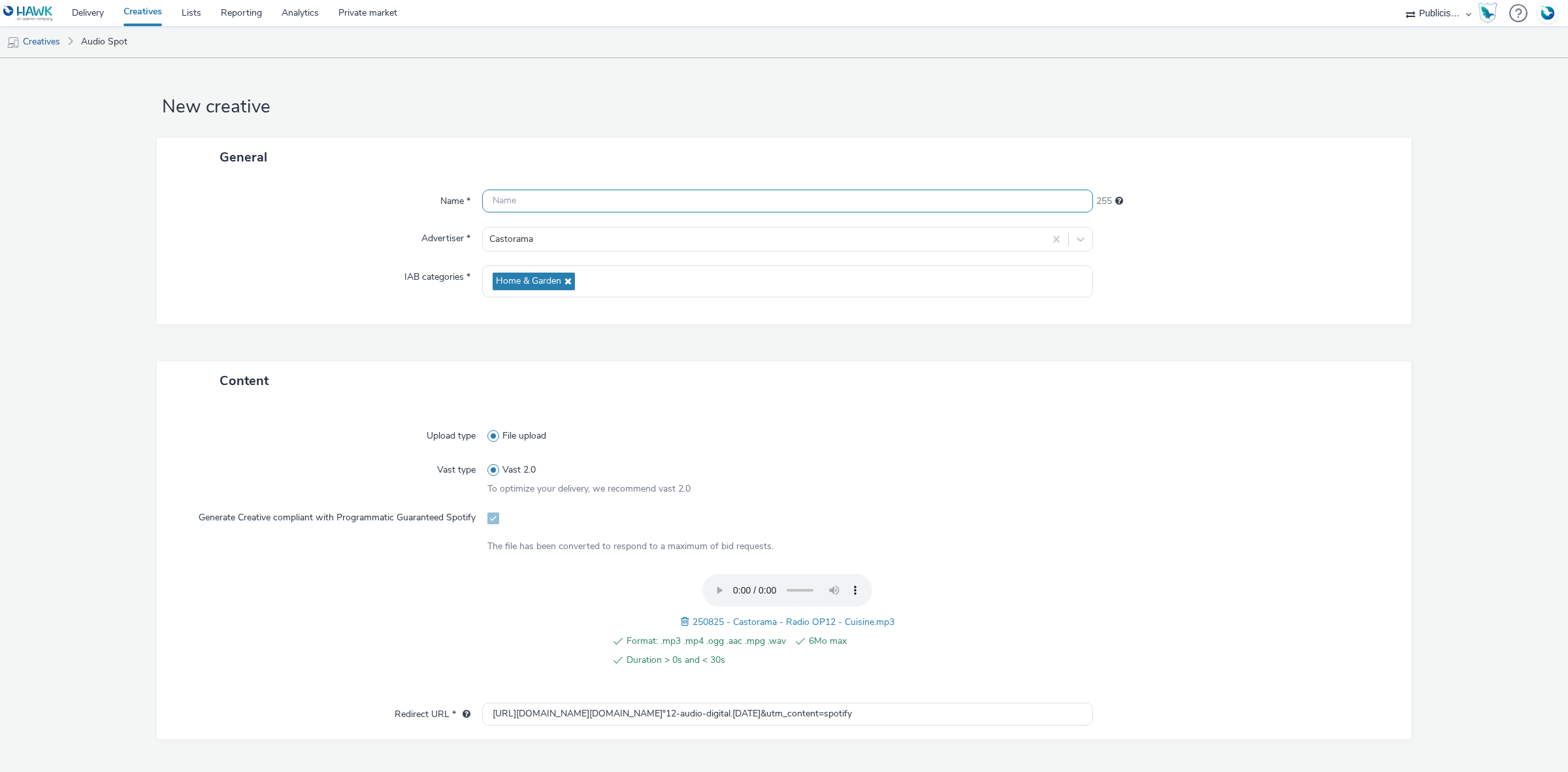
click at [528, 203] on input "text" at bounding box center [787, 201] width 611 height 23
paste input "250825 - Castorama - Radio OP12 - Cuisine"
paste input "_Spotify"
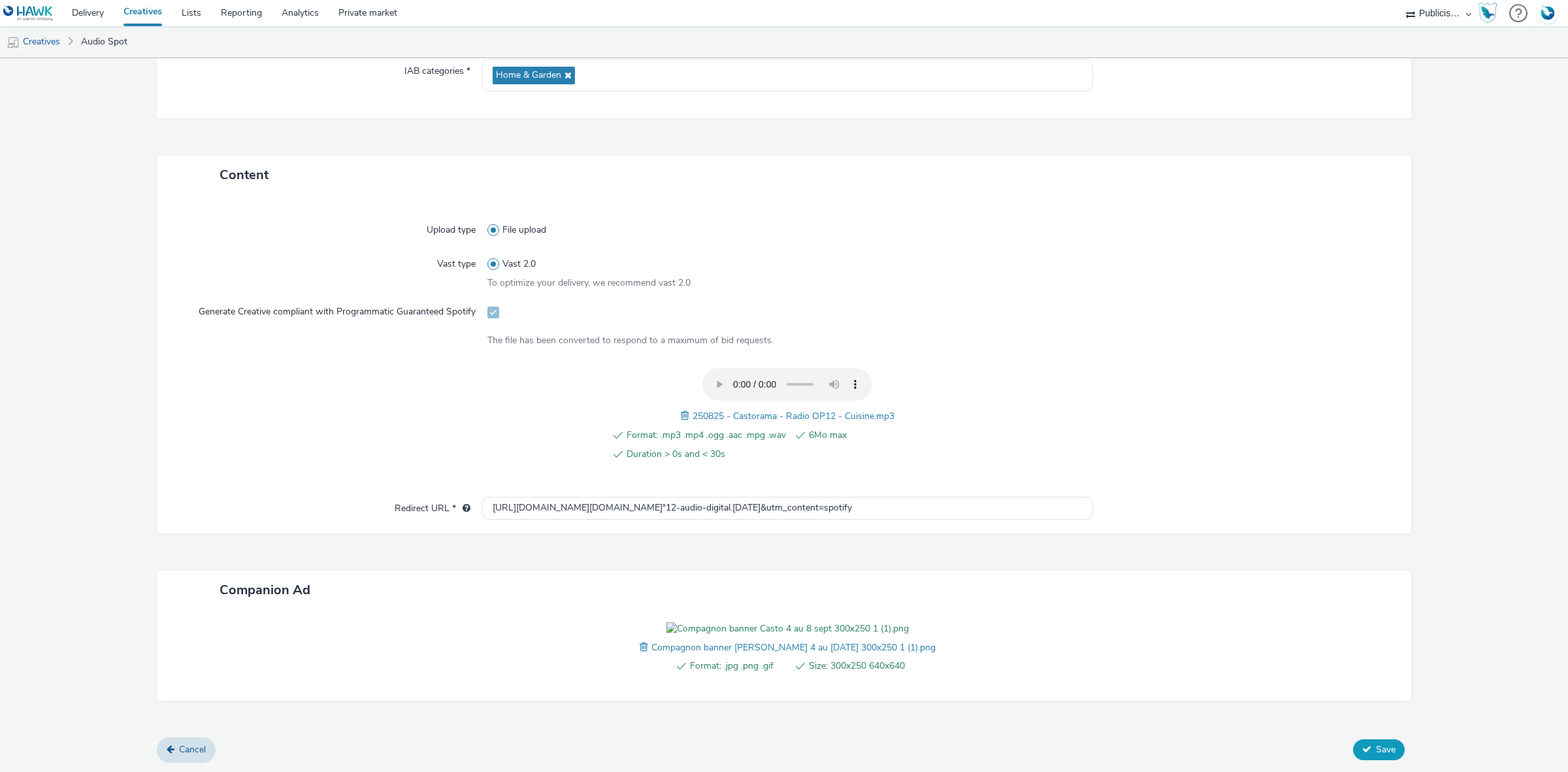
type input "250825 - Castorama - Radio OP12 - Cuisine_Spotify"
click at [1362, 746] on icon at bounding box center [1367, 749] width 9 height 9
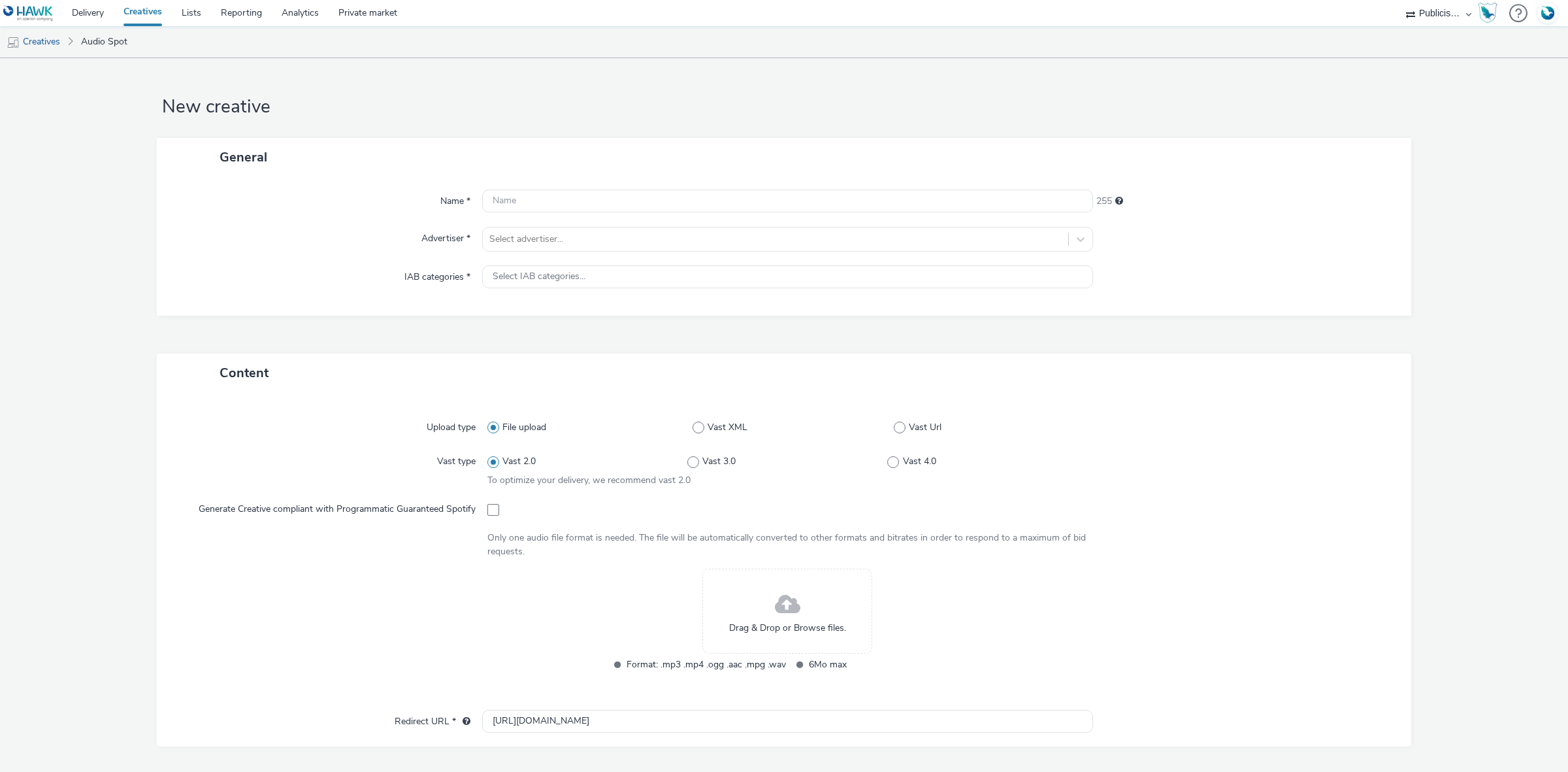
select select "08a58170-7f08-4922-abc8-b2d1eb407230"
click at [490, 511] on span at bounding box center [493, 510] width 12 height 12
checkbox input "true"
click at [517, 245] on div at bounding box center [776, 239] width 572 height 16
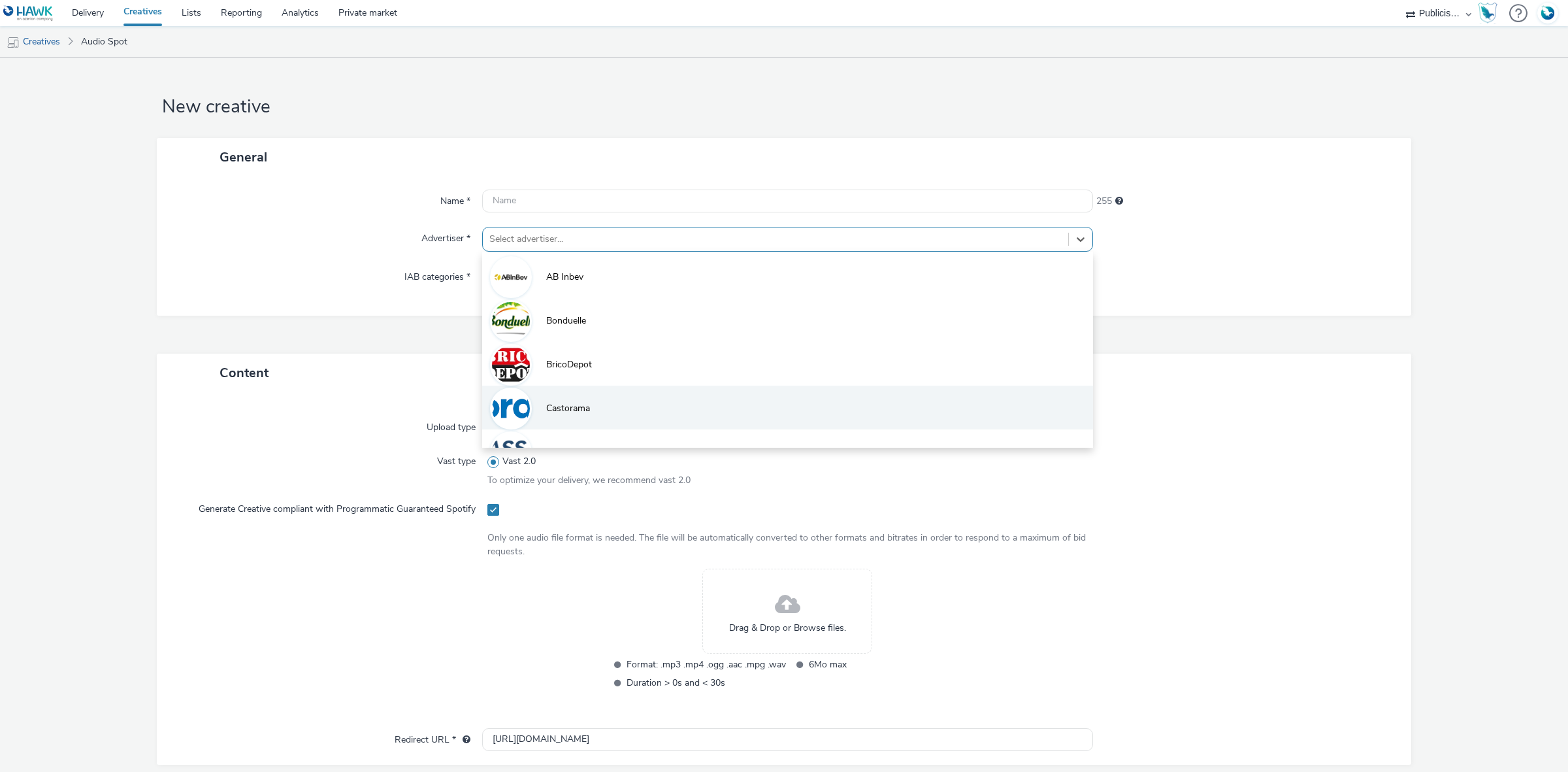
click at [548, 400] on li "Castorama" at bounding box center [787, 407] width 611 height 44
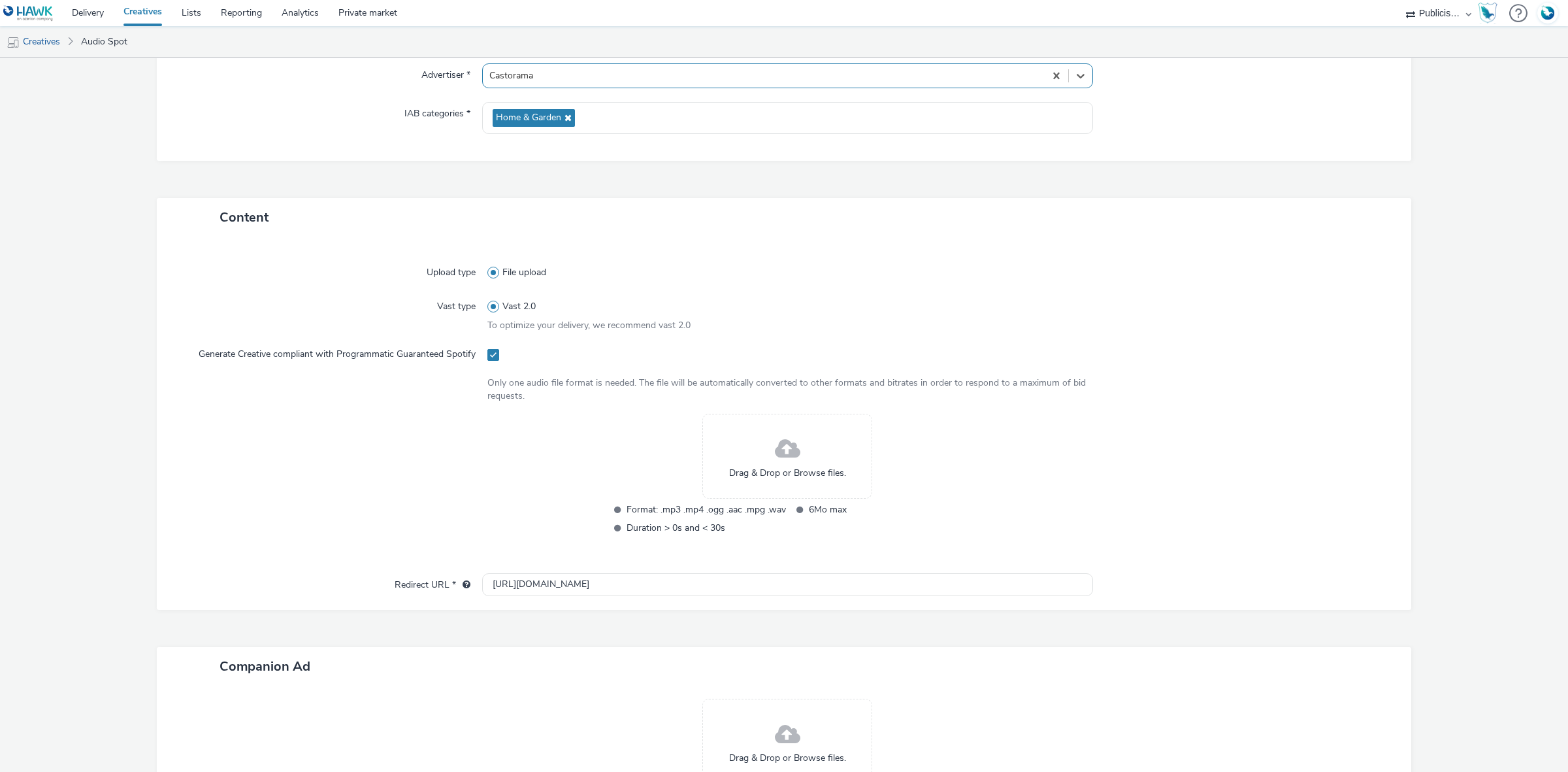
scroll to position [245, 0]
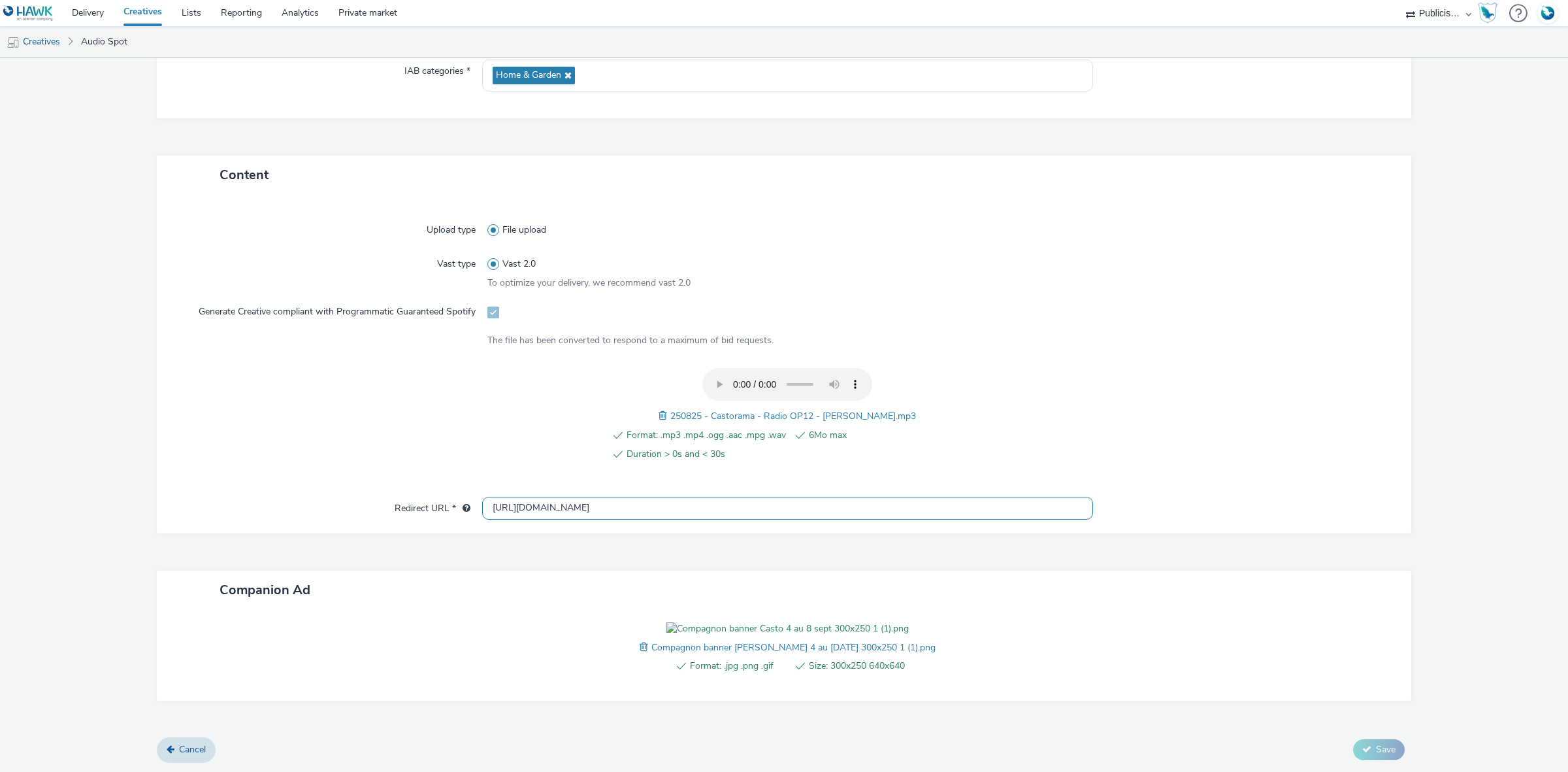
drag, startPoint x: 572, startPoint y: 464, endPoint x: 487, endPoint y: 462, distance: 85.0
click at [487, 496] on input "[URL][DOMAIN_NAME]" at bounding box center [787, 508] width 611 height 23
paste input "s://[DOMAIN_NAME][URL][DOMAIN_NAME]°12-audio-digital.[DATE]&utm_content=spotify"
type input "[URL][DOMAIN_NAME][DOMAIN_NAME]°12-audio-digital.[DATE]&utm_content=spotify"
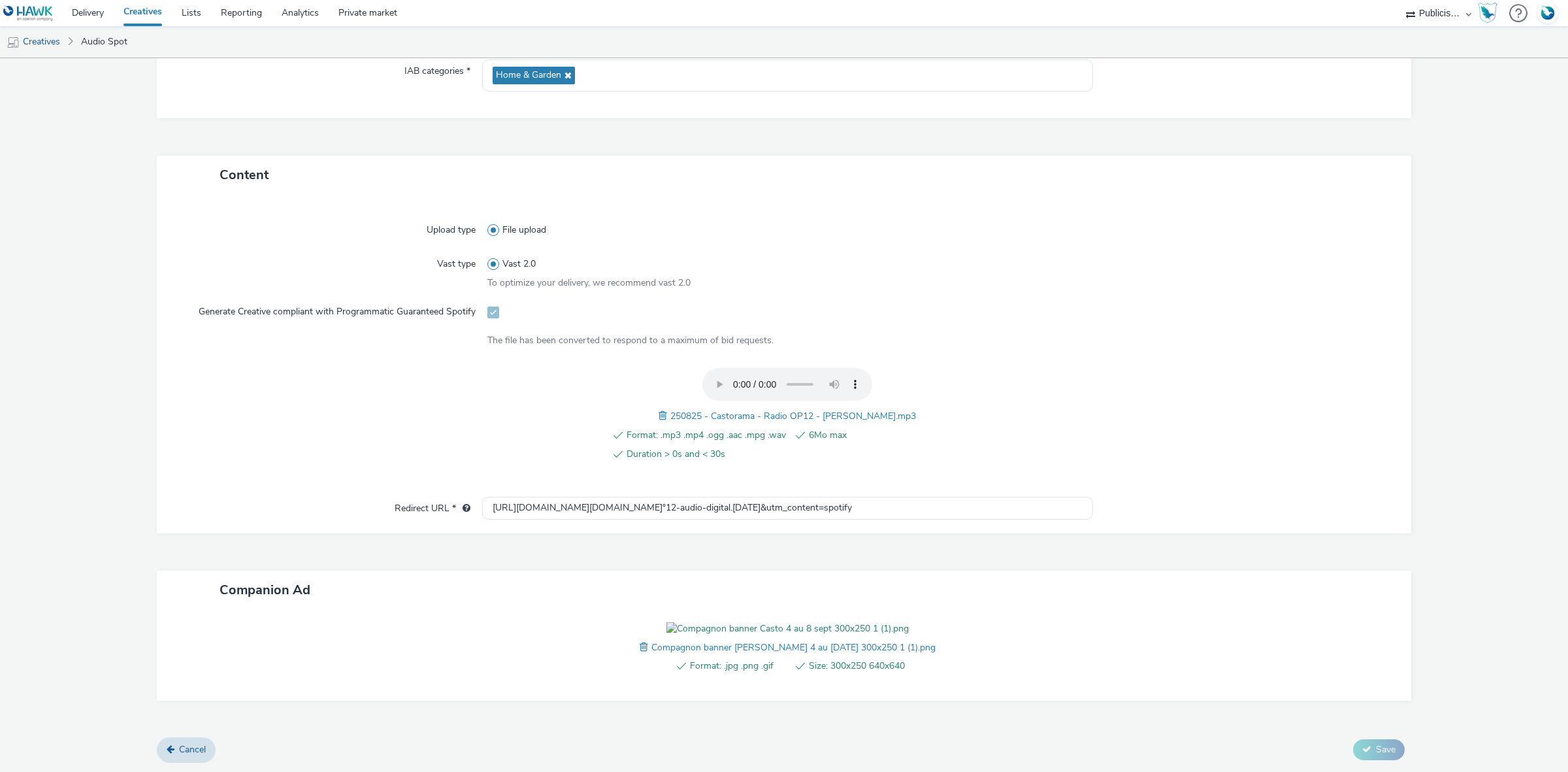
scroll to position [0, 0]
click at [1142, 426] on div at bounding box center [1238, 421] width 300 height 108
drag, startPoint x: 687, startPoint y: 374, endPoint x: 880, endPoint y: 378, distance: 193.0
click at [880, 410] on span "250825 - Castorama - Radio OP12 - [PERSON_NAME].mp3" at bounding box center [793, 416] width 246 height 12
copy span "250825 - Castorama - Radio OP12 - Laine de verre"
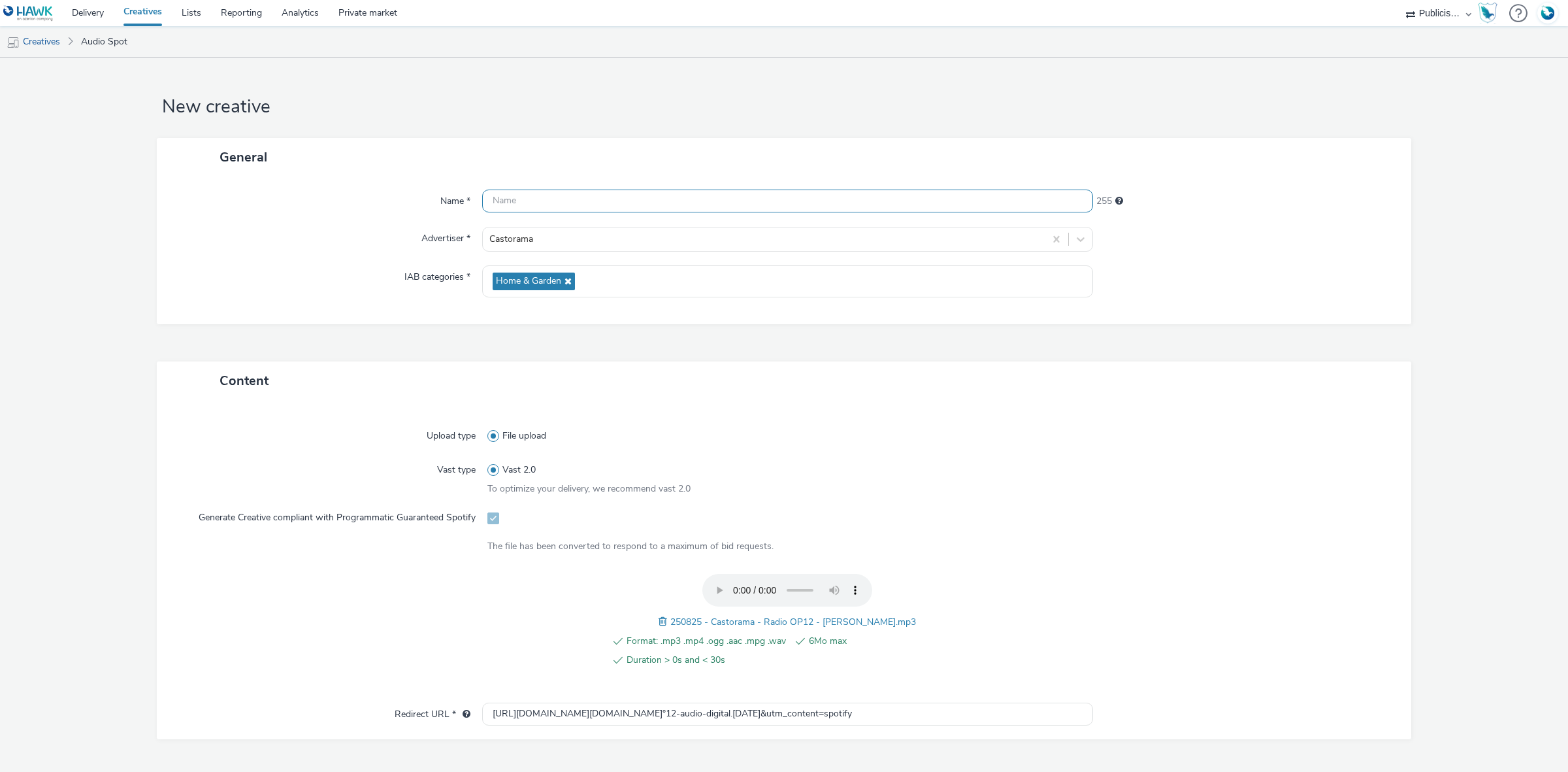
click at [526, 208] on input "text" at bounding box center [787, 201] width 611 height 23
paste input "250825 - Castorama - Radio OP12 - Laine de verre"
type input "250825 - Castorama - Radio OP12 - Laine de verre_Spotify"
click at [1143, 453] on div "Upload type File upload Vast type Vast 2.0 To optimize your delivery, we recomm…" at bounding box center [784, 558] width 1228 height 289
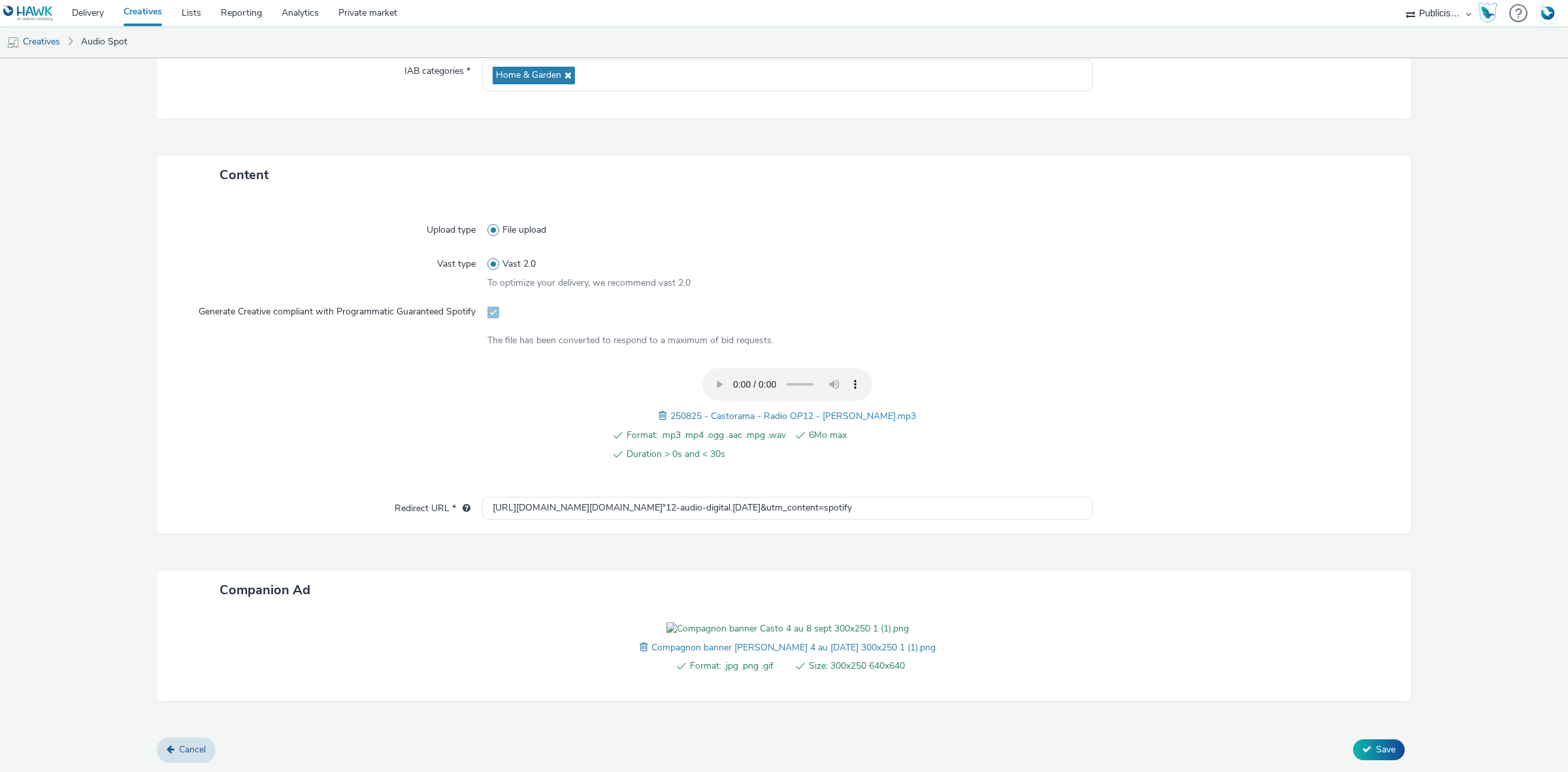
scroll to position [279, 0]
click at [1385, 740] on button "Save" at bounding box center [1379, 749] width 52 height 21
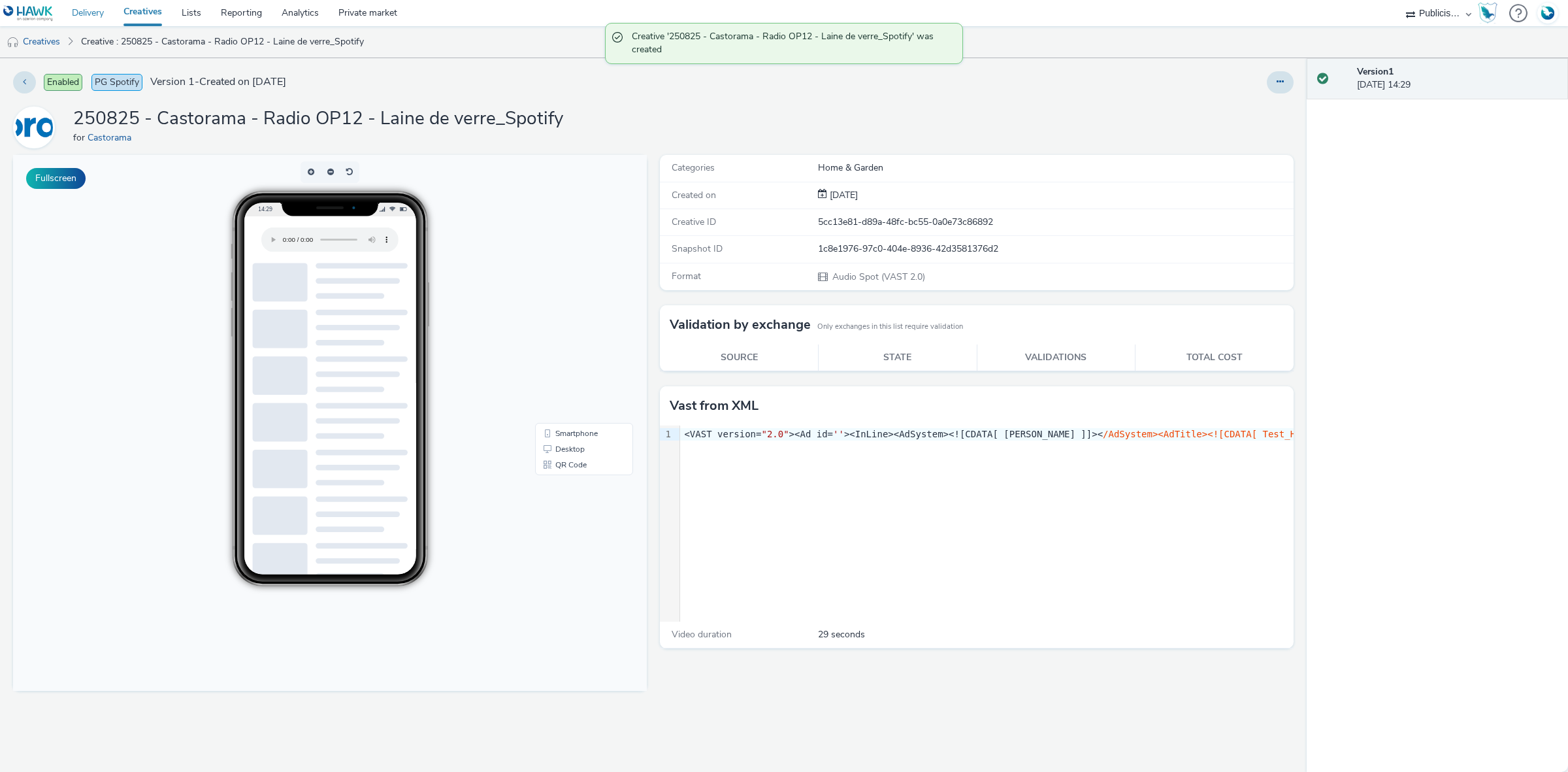
click at [78, 8] on link "Delivery" at bounding box center [87, 13] width 52 height 26
